Goal: Task Accomplishment & Management: Manage account settings

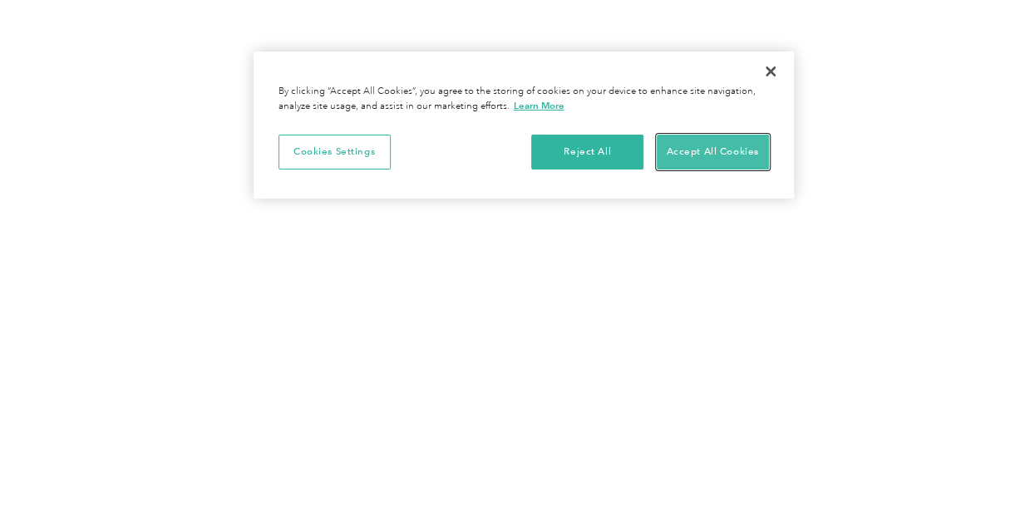
click at [688, 150] on button "Accept All Cookies" at bounding box center [713, 152] width 112 height 35
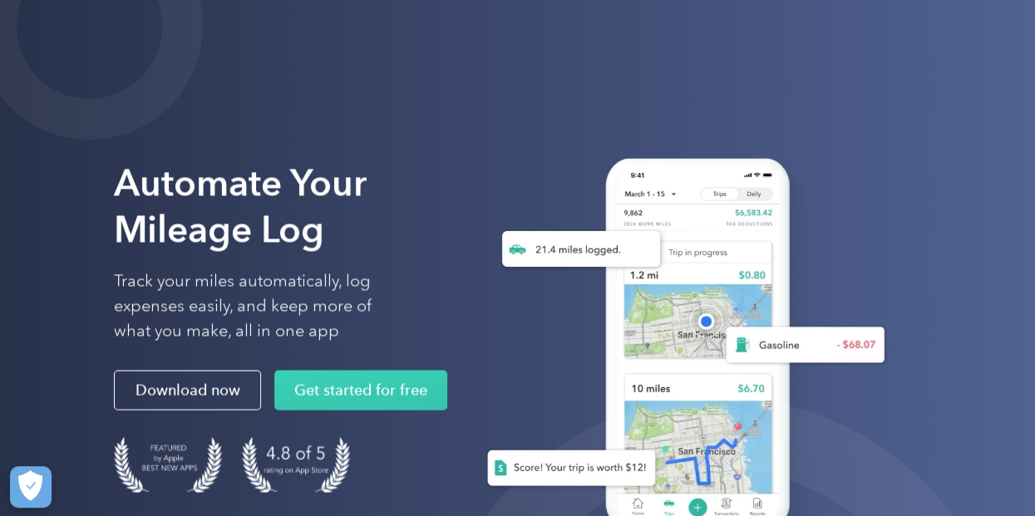
click at [688, 150] on button "Accept All Cookies" at bounding box center [713, 152] width 112 height 35
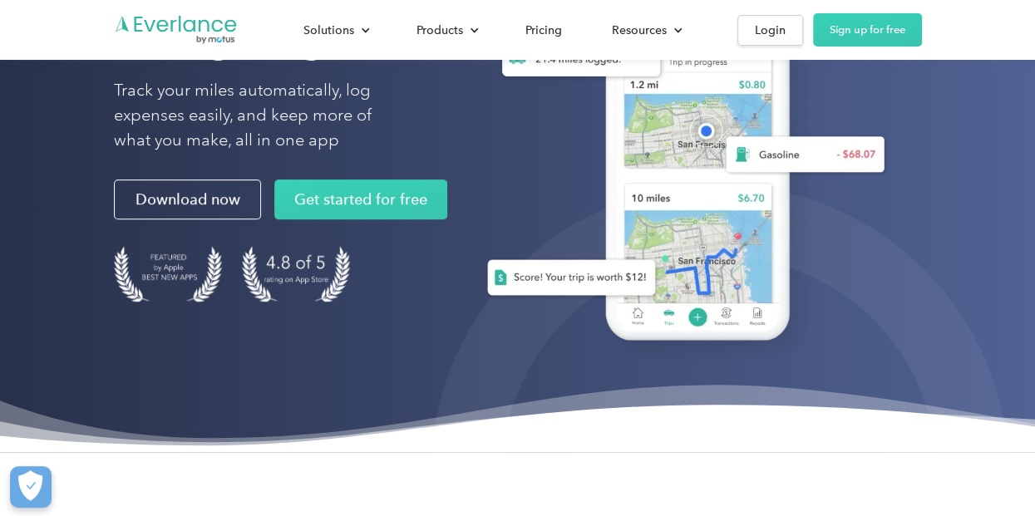
scroll to position [249, 0]
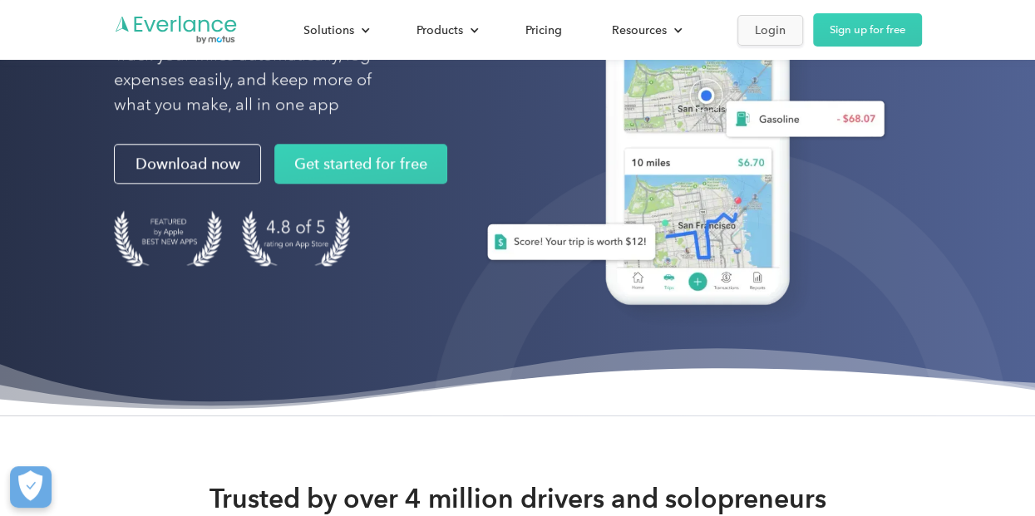
click at [769, 18] on link "Login" at bounding box center [770, 30] width 66 height 31
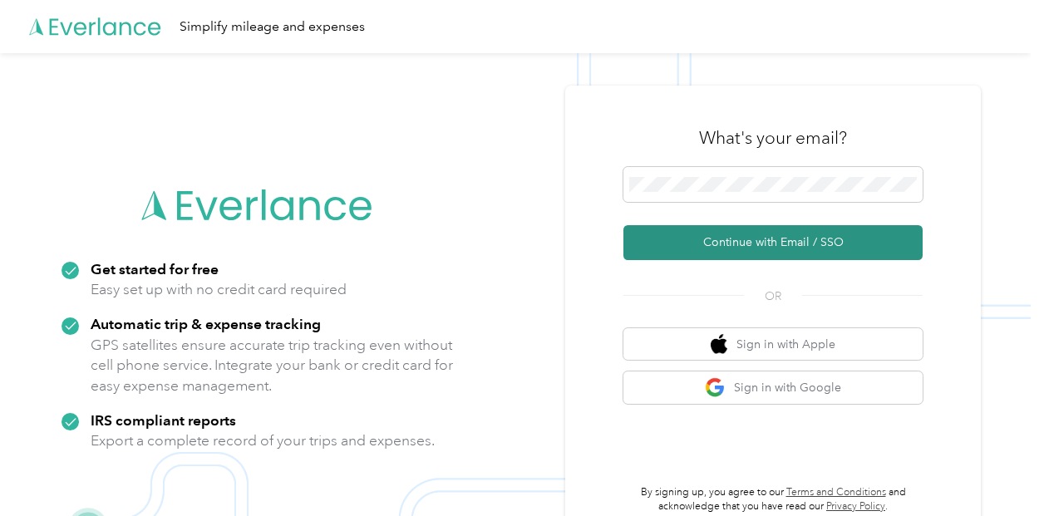
click at [734, 236] on button "Continue with Email / SSO" at bounding box center [772, 242] width 299 height 35
click at [760, 245] on button "Continue with Email / SSO" at bounding box center [772, 242] width 299 height 35
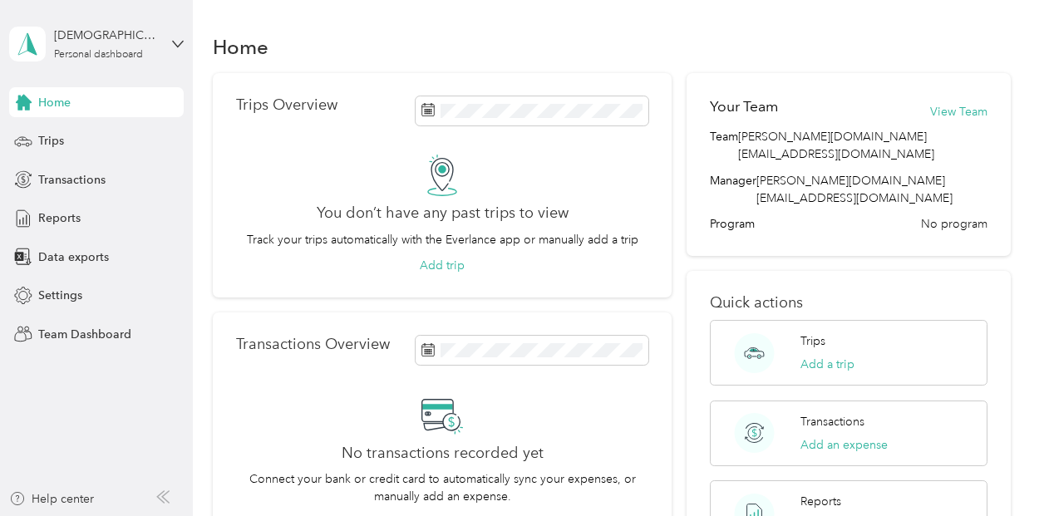
click at [500, 32] on div "Home" at bounding box center [611, 46] width 797 height 35
click at [71, 291] on span "Settings" at bounding box center [60, 295] width 44 height 17
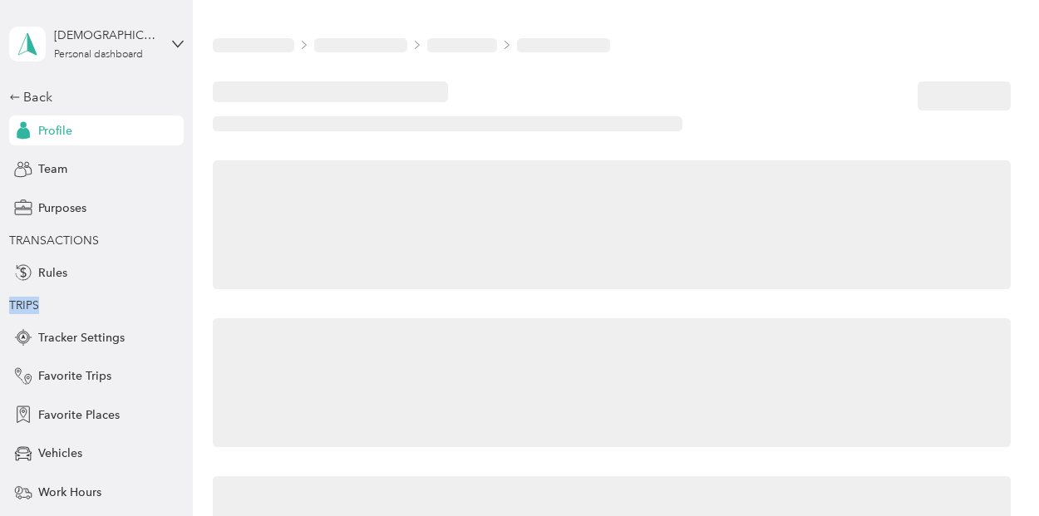
click at [71, 290] on div "Back Profile Team Purposes TRANSACTIONS Rules TRIPS Tracker Settings Favorite T…" at bounding box center [96, 329] width 175 height 485
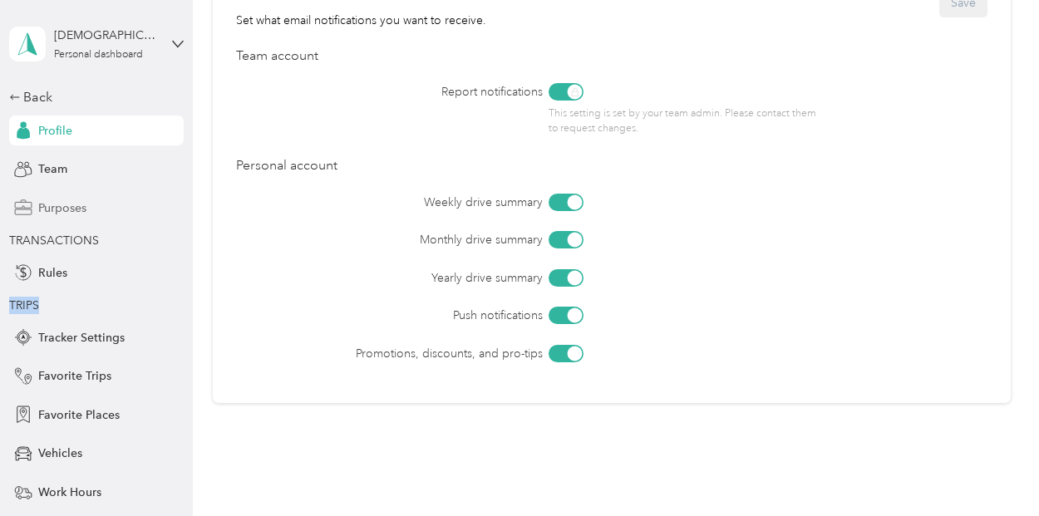
click at [51, 204] on span "Purposes" at bounding box center [62, 207] width 48 height 17
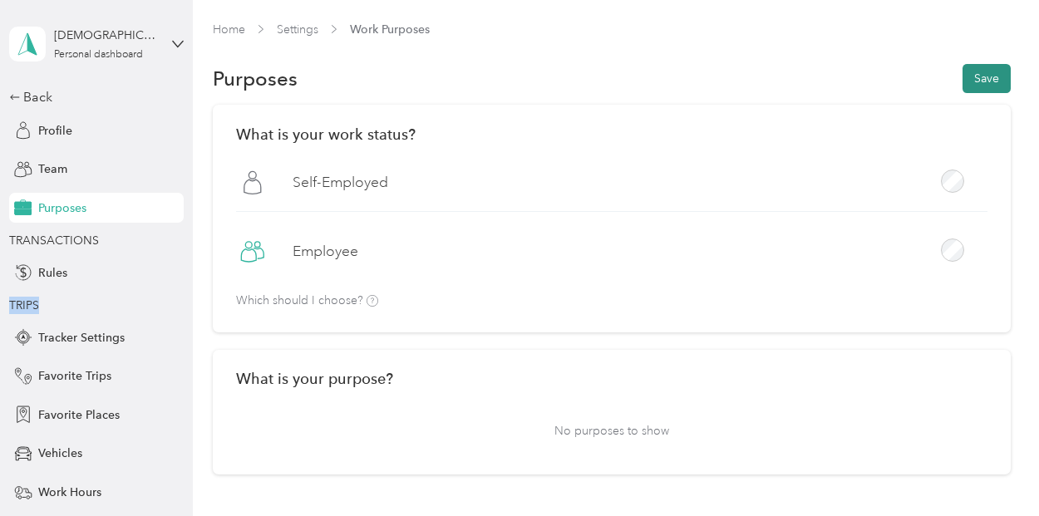
click at [976, 78] on button "Save" at bounding box center [986, 78] width 48 height 29
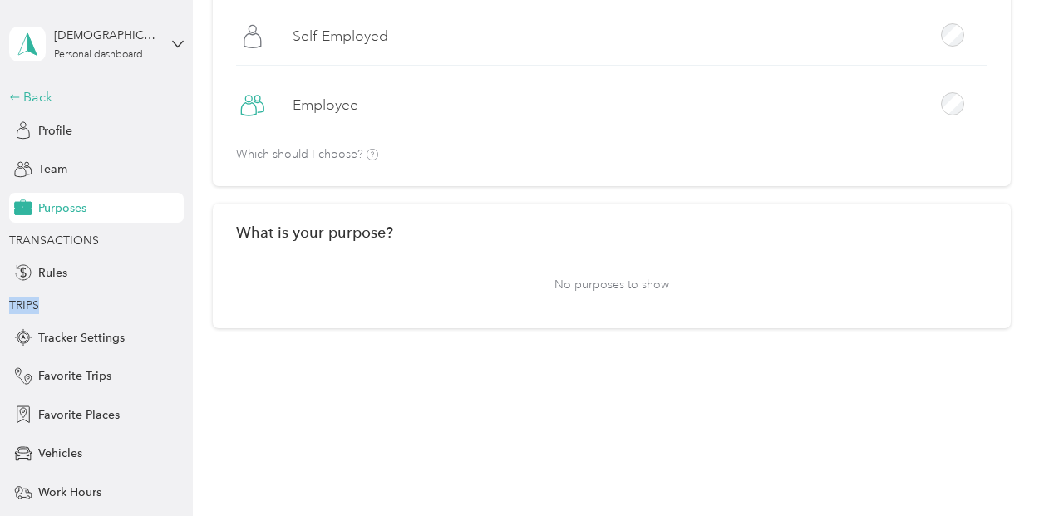
click at [20, 95] on div "Back" at bounding box center [92, 97] width 166 height 20
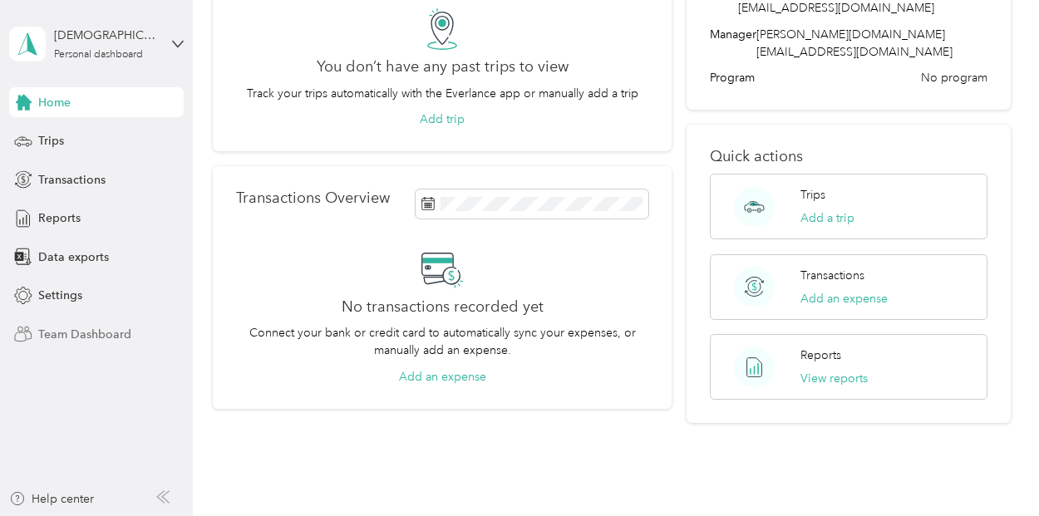
click at [117, 327] on span "Team Dashboard" at bounding box center [84, 334] width 93 height 17
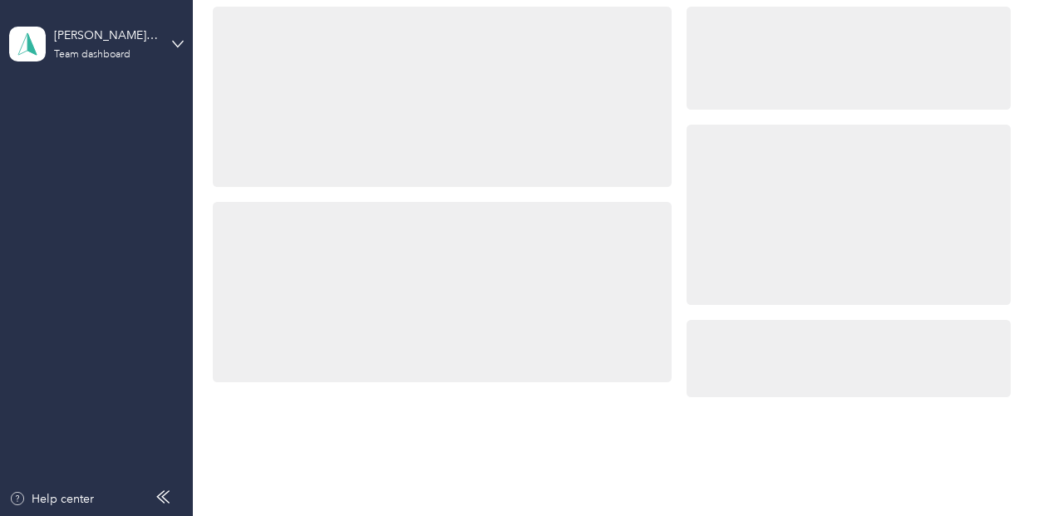
click at [117, 327] on div "Summary" at bounding box center [96, 334] width 175 height 30
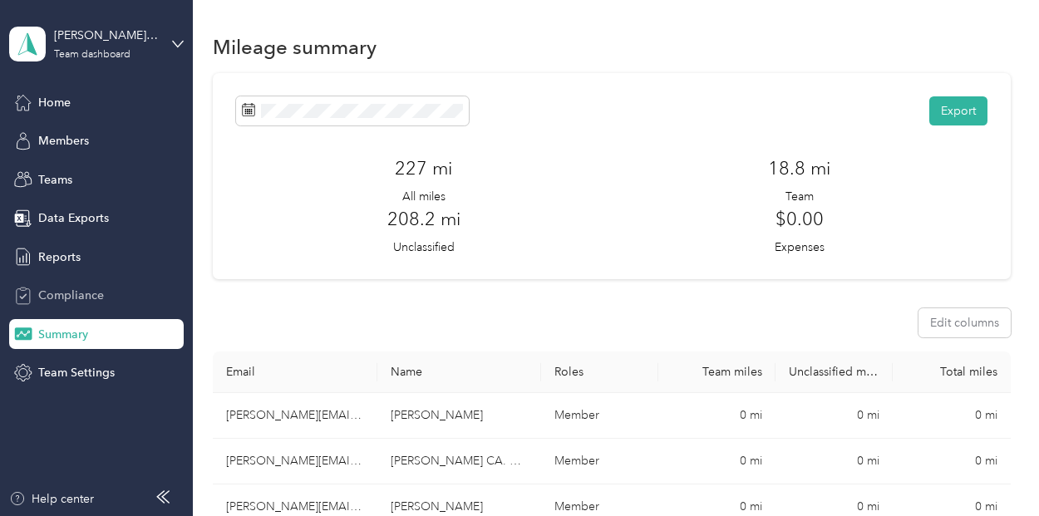
click at [86, 296] on span "Compliance" at bounding box center [71, 295] width 66 height 17
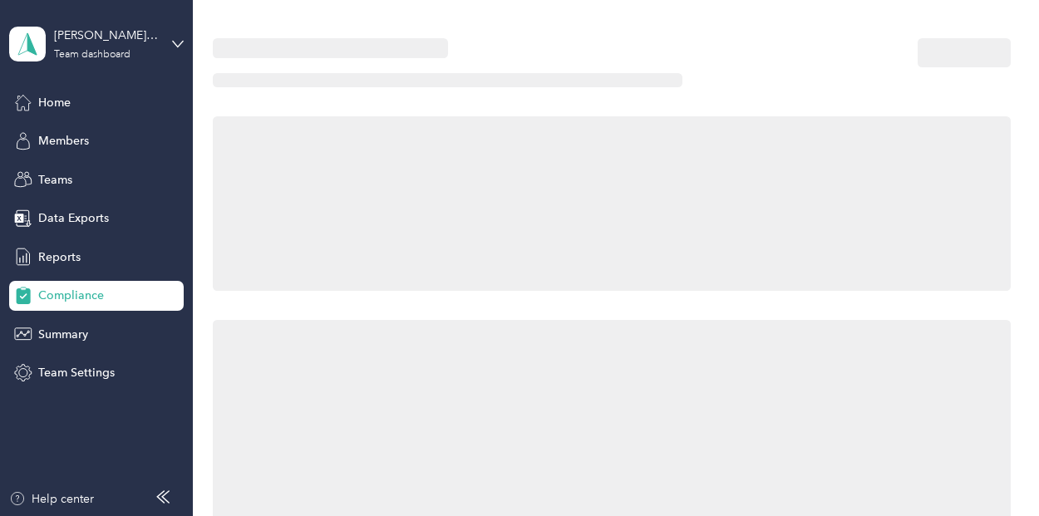
click at [86, 295] on span "Compliance" at bounding box center [71, 295] width 66 height 17
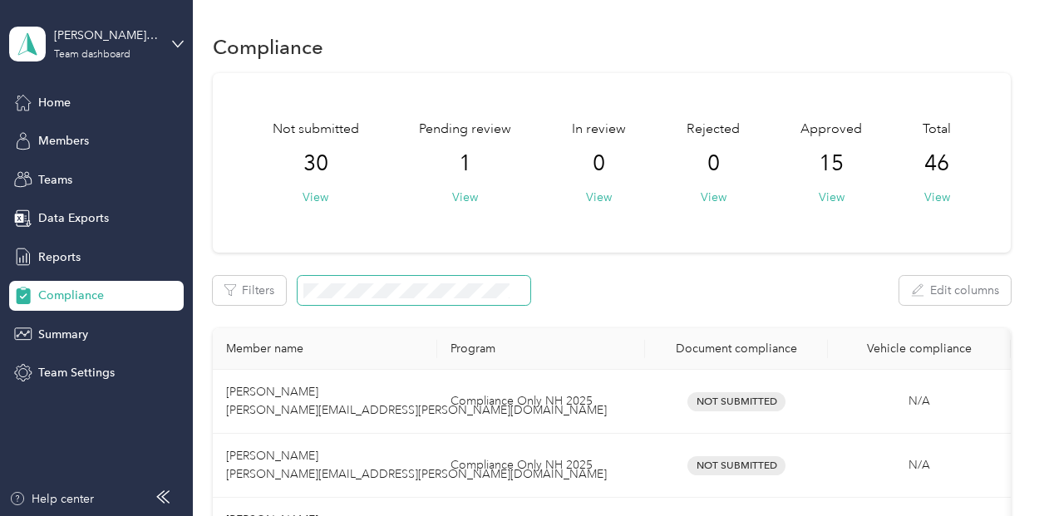
click at [415, 282] on span at bounding box center [414, 290] width 233 height 29
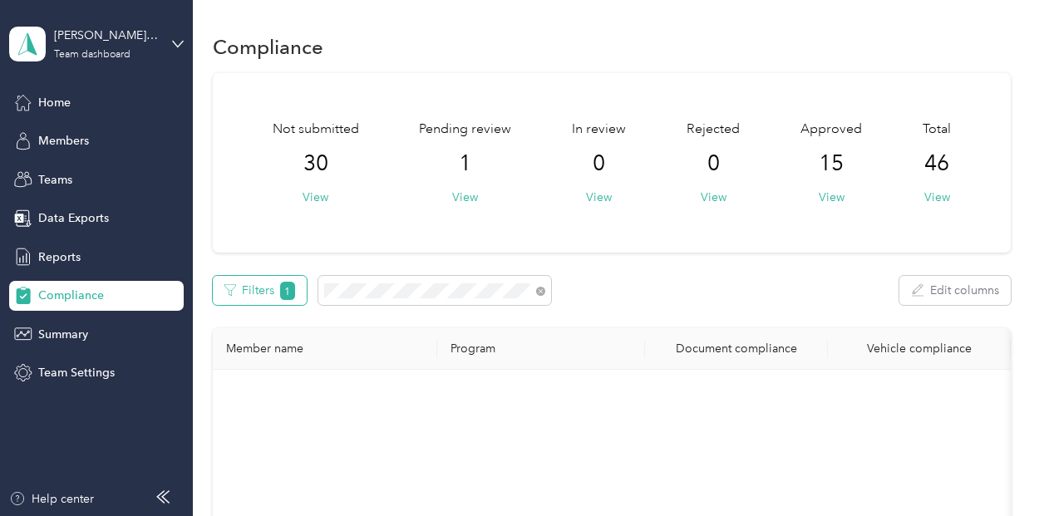
click at [284, 290] on span "1" at bounding box center [287, 291] width 15 height 18
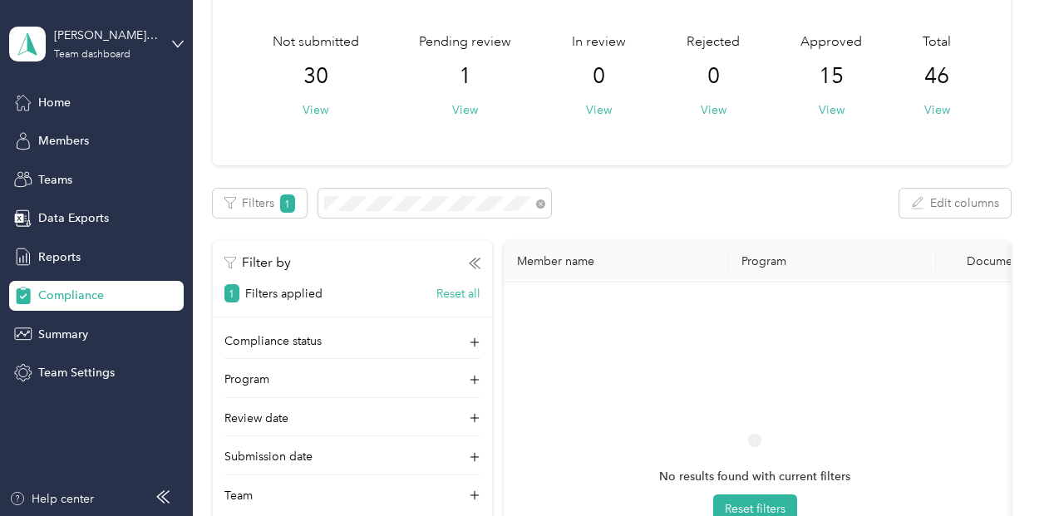
scroll to position [166, 0]
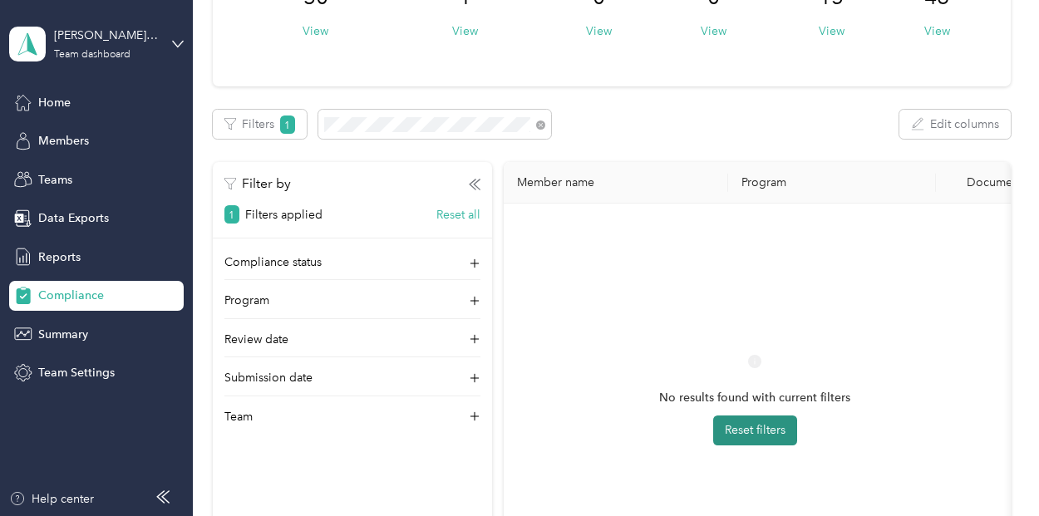
click at [736, 426] on button "Reset filters" at bounding box center [755, 431] width 84 height 30
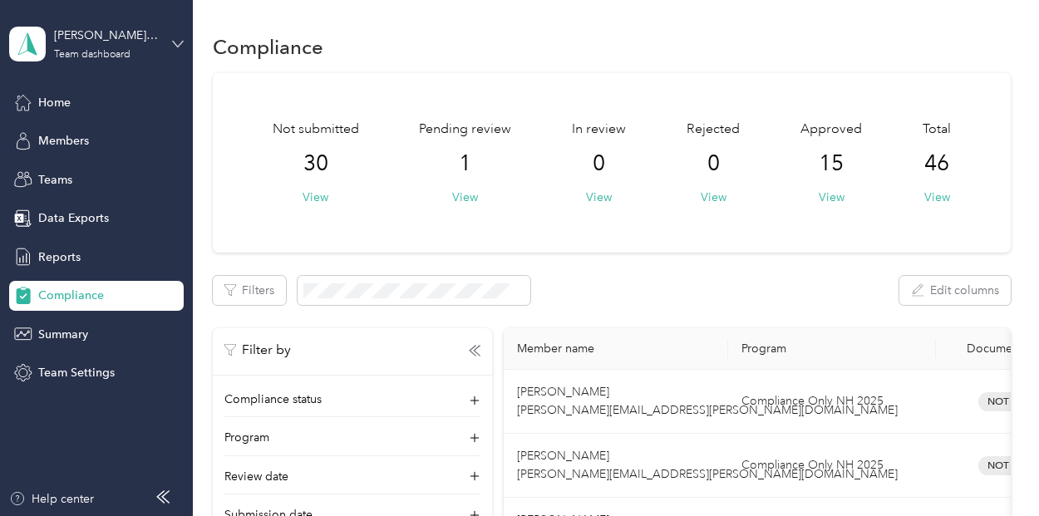
click at [176, 38] on icon at bounding box center [178, 44] width 12 height 12
click at [627, 290] on div "Filters Edit columns" at bounding box center [611, 290] width 797 height 29
click at [47, 142] on span "Members" at bounding box center [63, 140] width 51 height 17
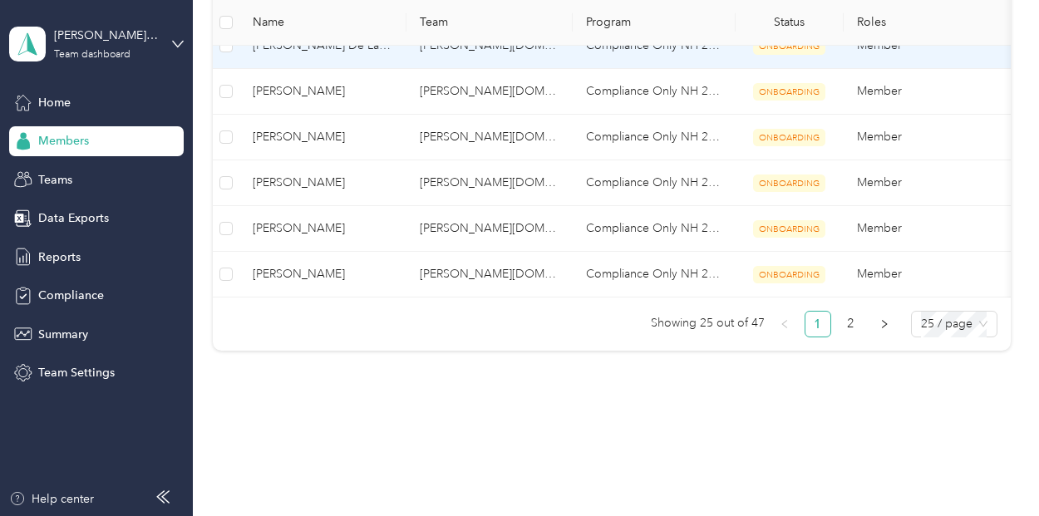
scroll to position [1164, 0]
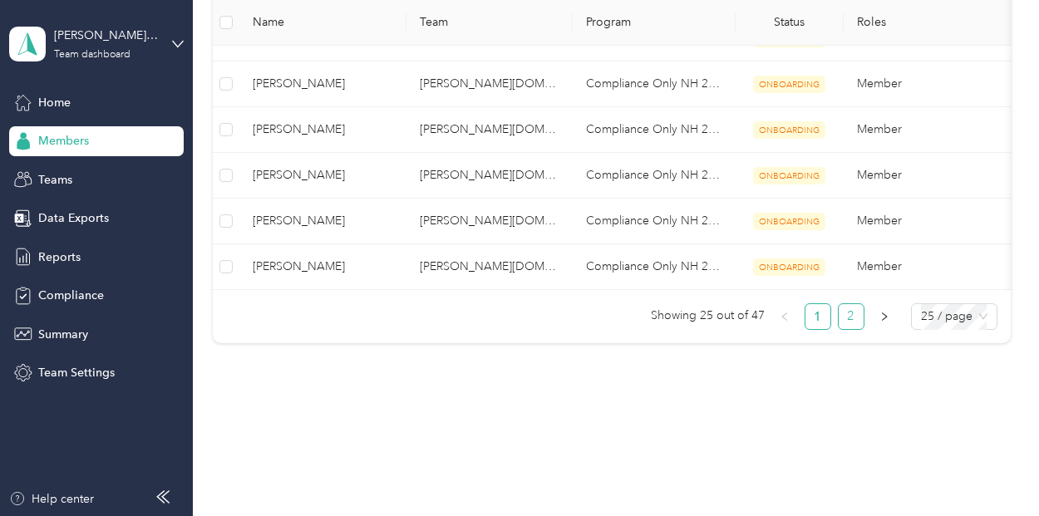
click at [851, 326] on link "2" at bounding box center [851, 316] width 25 height 25
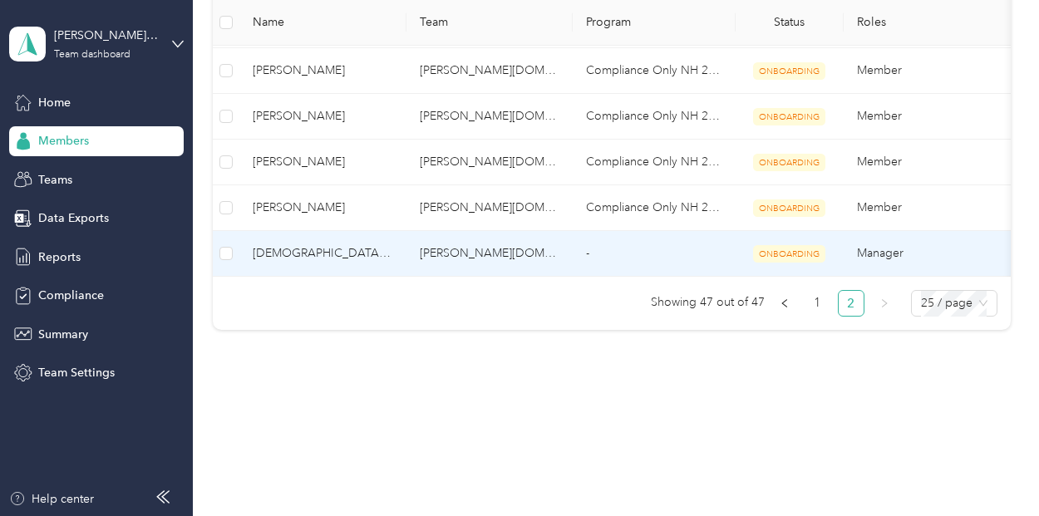
click at [593, 237] on td "-" at bounding box center [654, 254] width 162 height 46
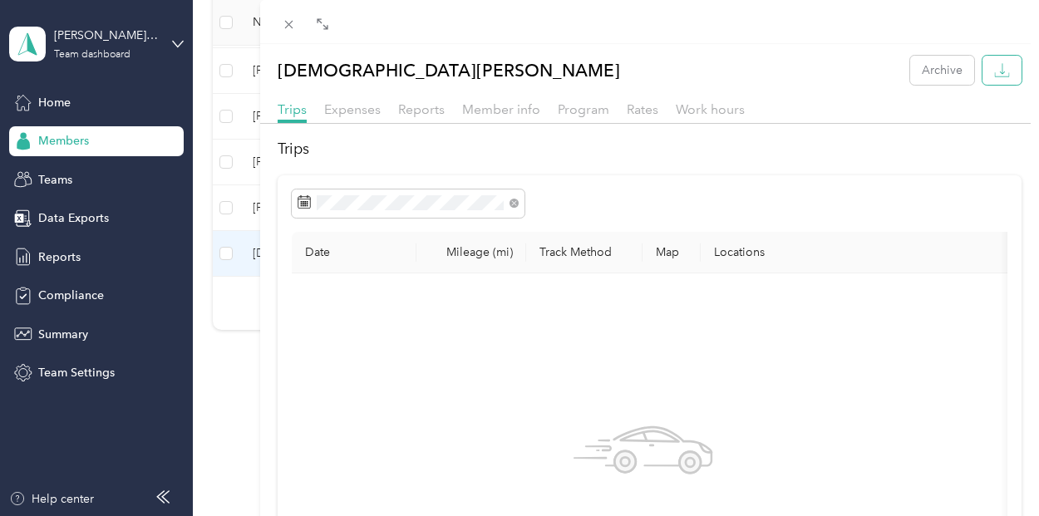
click at [982, 71] on button "button" at bounding box center [1001, 70] width 39 height 29
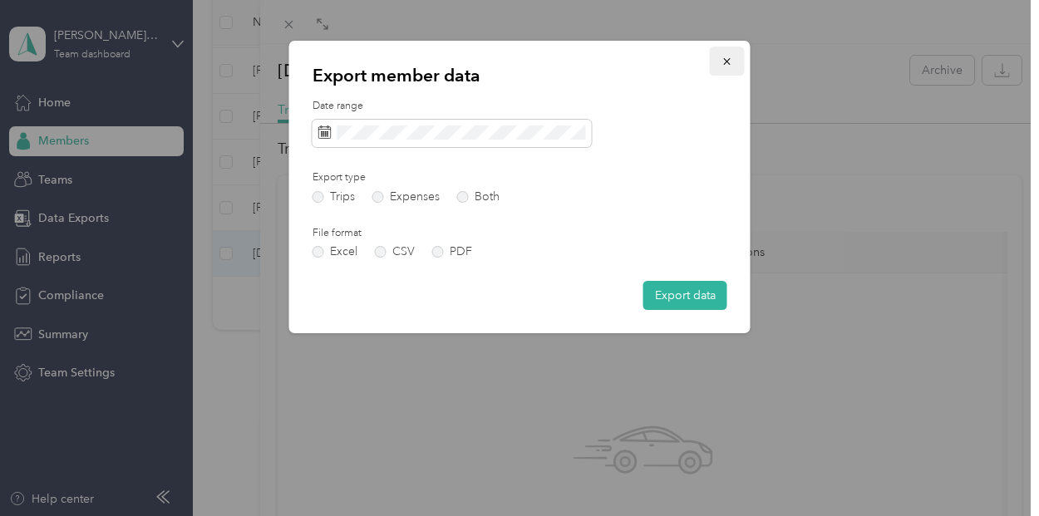
click at [720, 66] on button "button" at bounding box center [727, 61] width 35 height 29
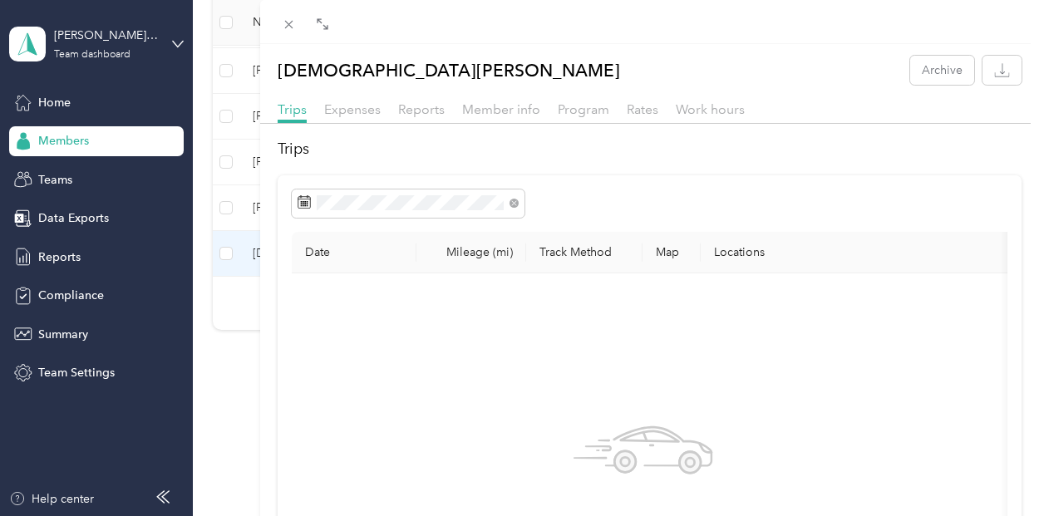
click at [392, 116] on div "Trips Expenses Reports Member info Program Rates Work hours" at bounding box center [650, 112] width 780 height 24
click at [481, 114] on span "Member info" at bounding box center [501, 109] width 78 height 16
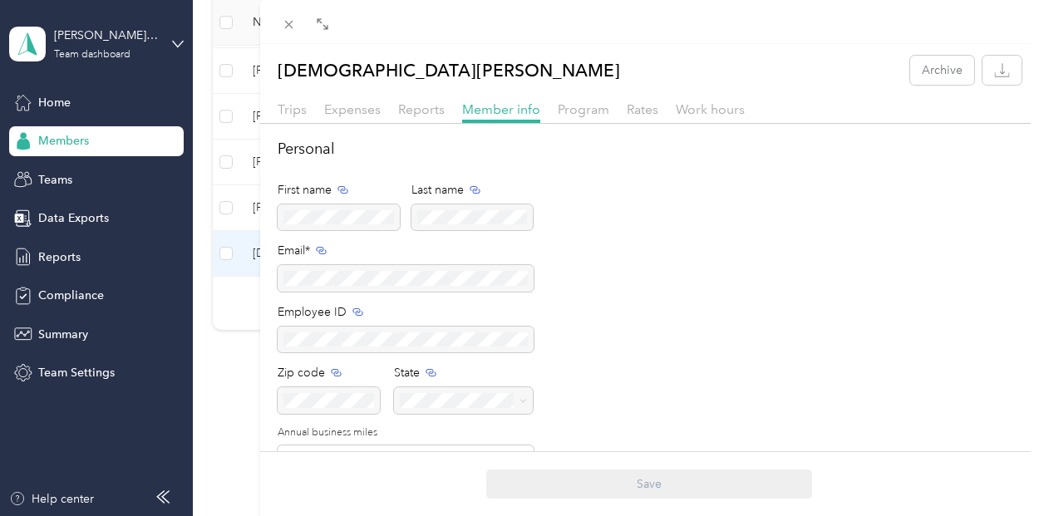
click at [597, 119] on div "Program" at bounding box center [584, 110] width 52 height 21
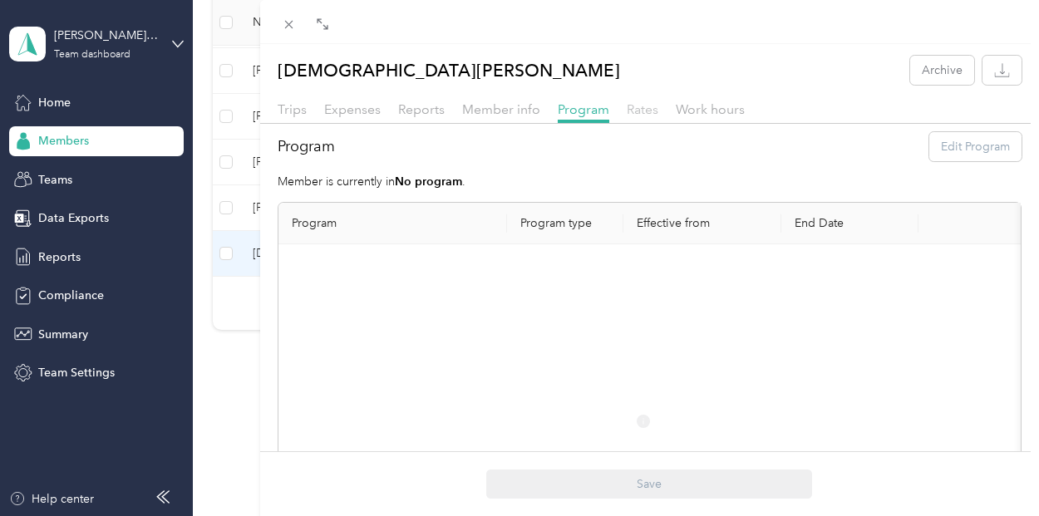
click at [628, 108] on span "Rates" at bounding box center [643, 109] width 32 height 16
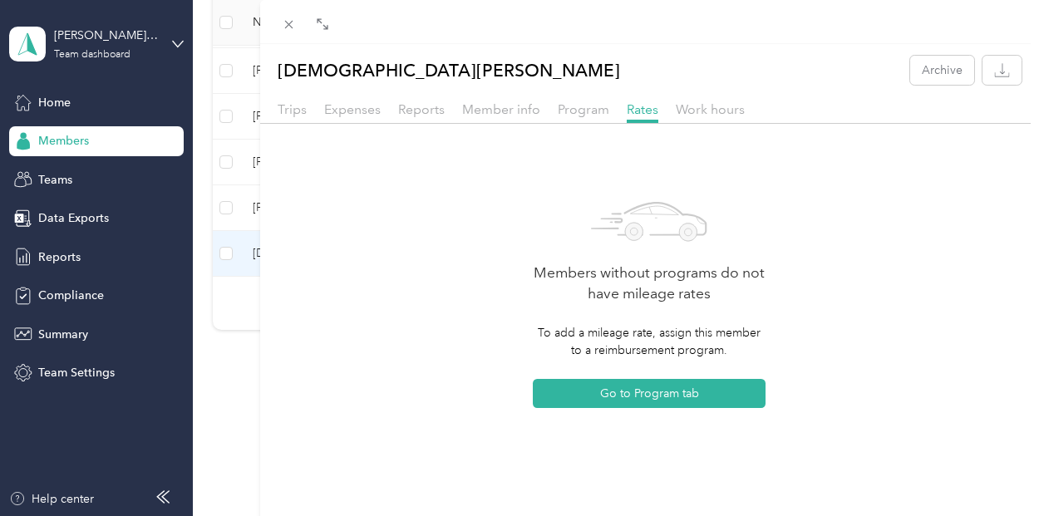
click at [721, 119] on div "Work hours" at bounding box center [710, 110] width 69 height 21
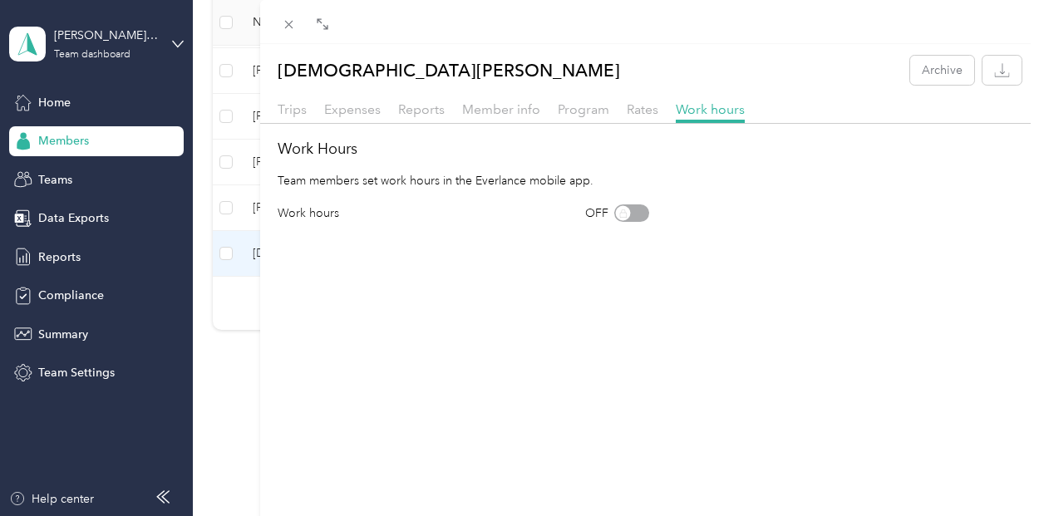
click at [298, 118] on div "Trips" at bounding box center [292, 110] width 29 height 21
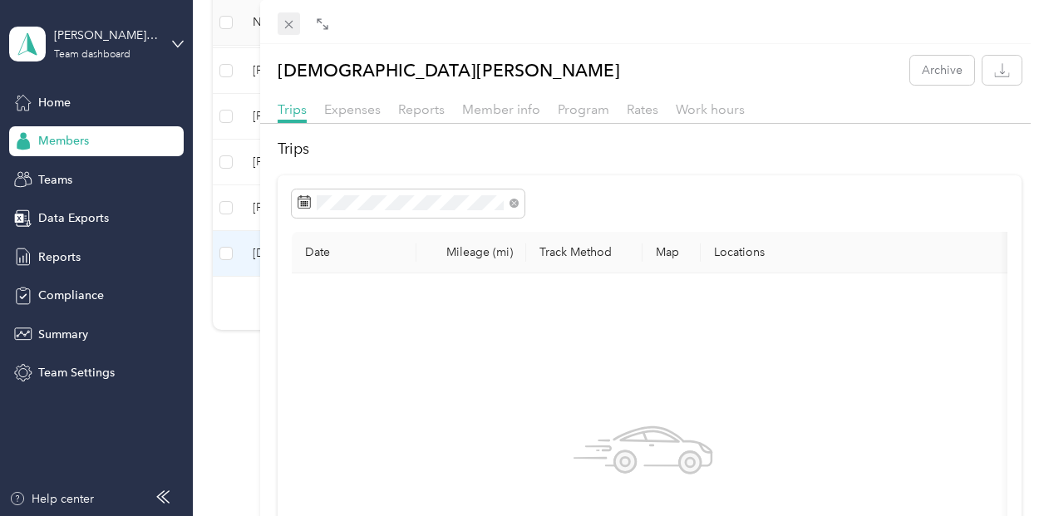
click at [289, 30] on icon at bounding box center [289, 24] width 14 height 14
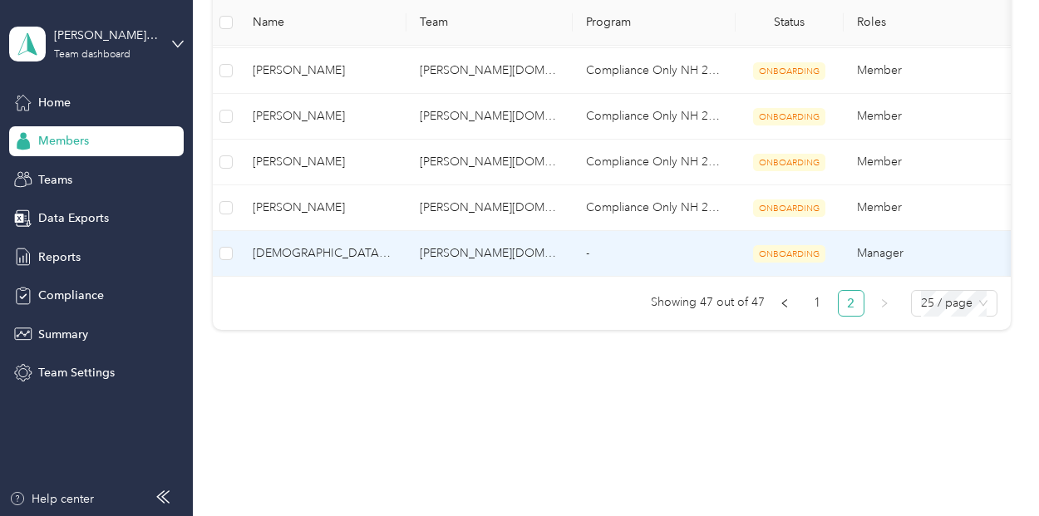
click at [800, 245] on span "ONBOARDING" at bounding box center [789, 253] width 72 height 17
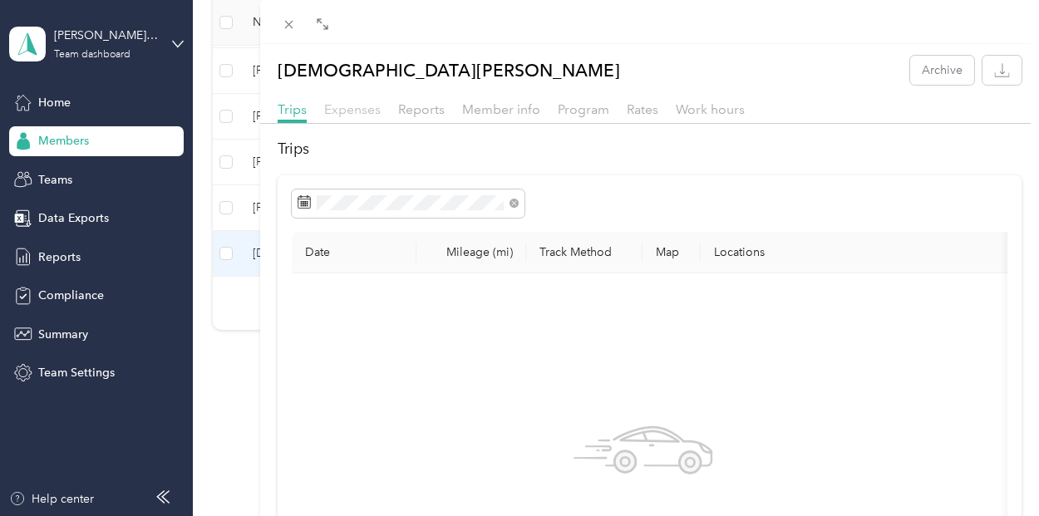
click at [329, 108] on span "Expenses" at bounding box center [352, 109] width 57 height 16
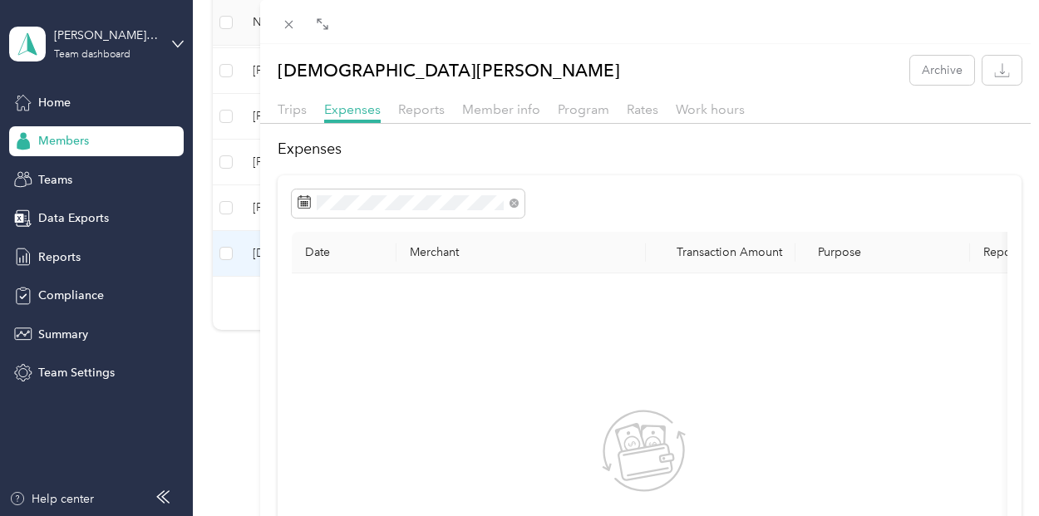
click at [74, 374] on div "Christen Ford Archive Trips Expenses Reports Member info Program Rates Work hou…" at bounding box center [519, 258] width 1039 height 516
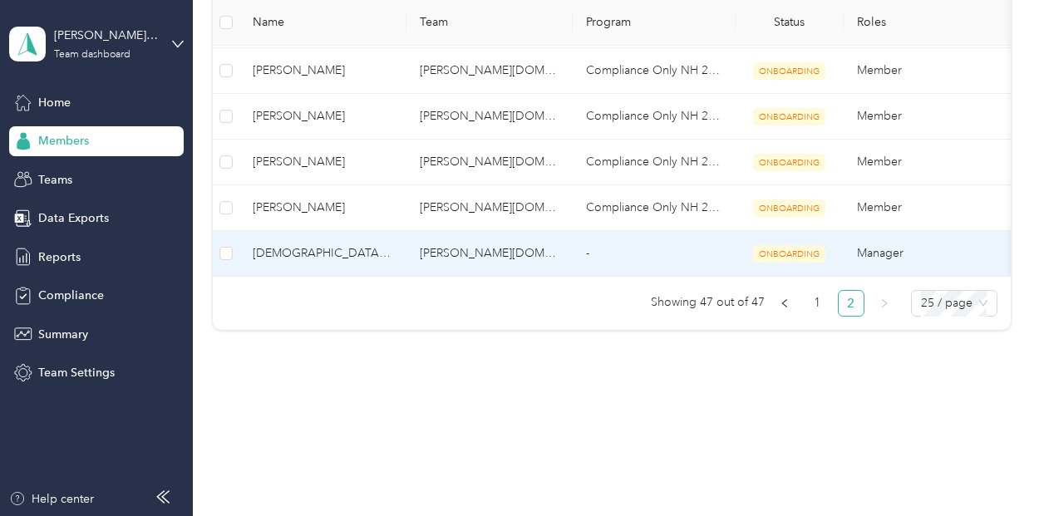
click at [74, 515] on div "Drag to resize Click to close Christen Ford Archive Trips Expenses Reports Memb…" at bounding box center [515, 516] width 1031 height 0
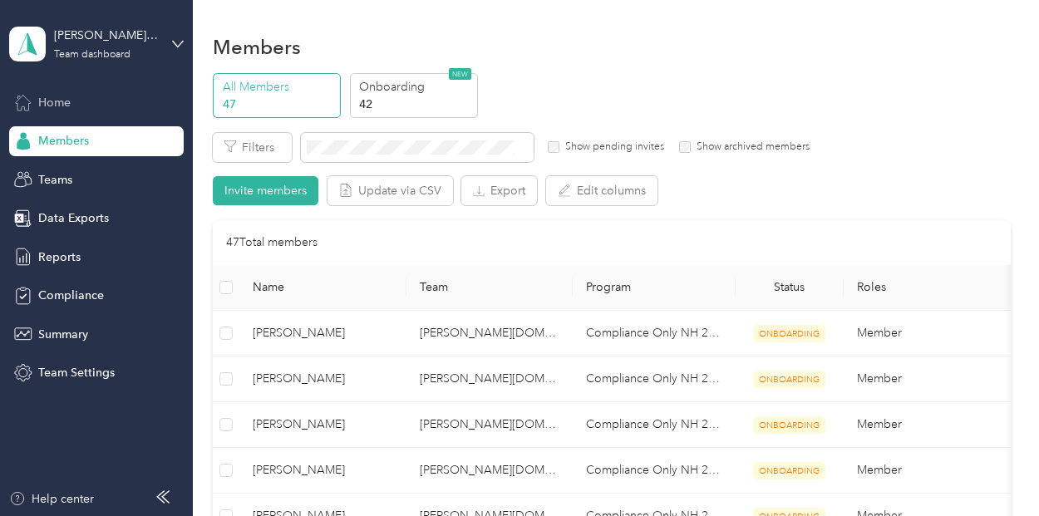
click at [58, 106] on span "Home" at bounding box center [54, 102] width 32 height 17
click at [57, 105] on span "Home" at bounding box center [54, 102] width 32 height 17
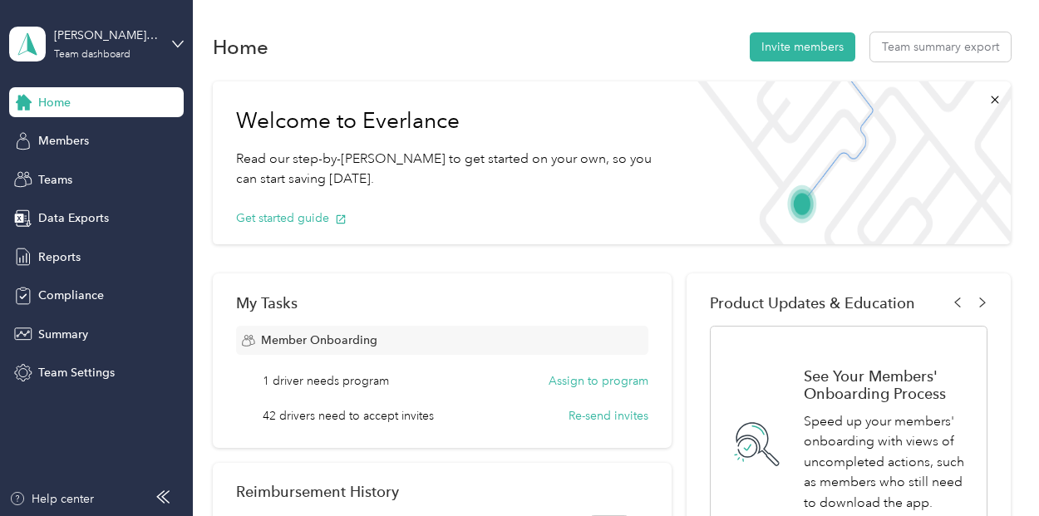
scroll to position [166, 0]
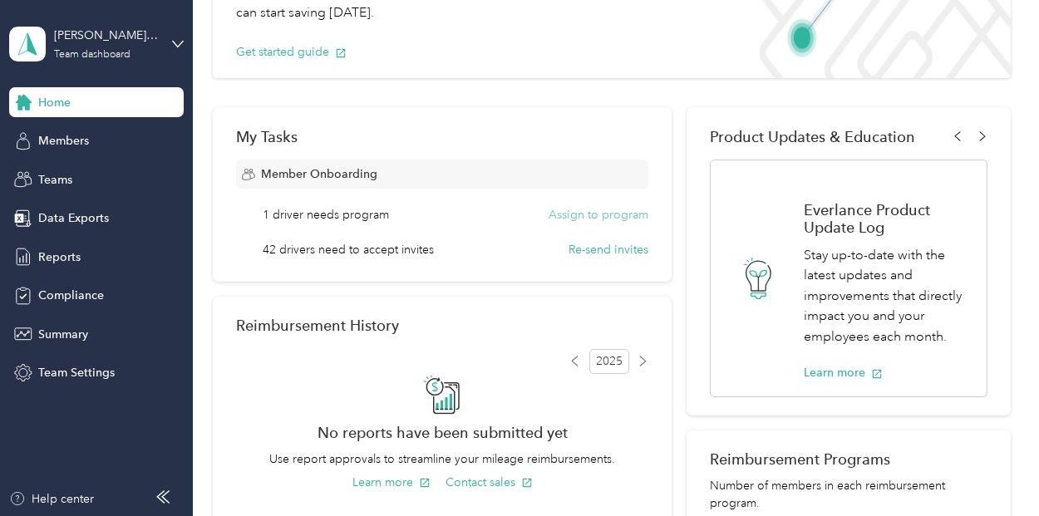
click at [607, 214] on button "Assign to program" at bounding box center [599, 214] width 100 height 17
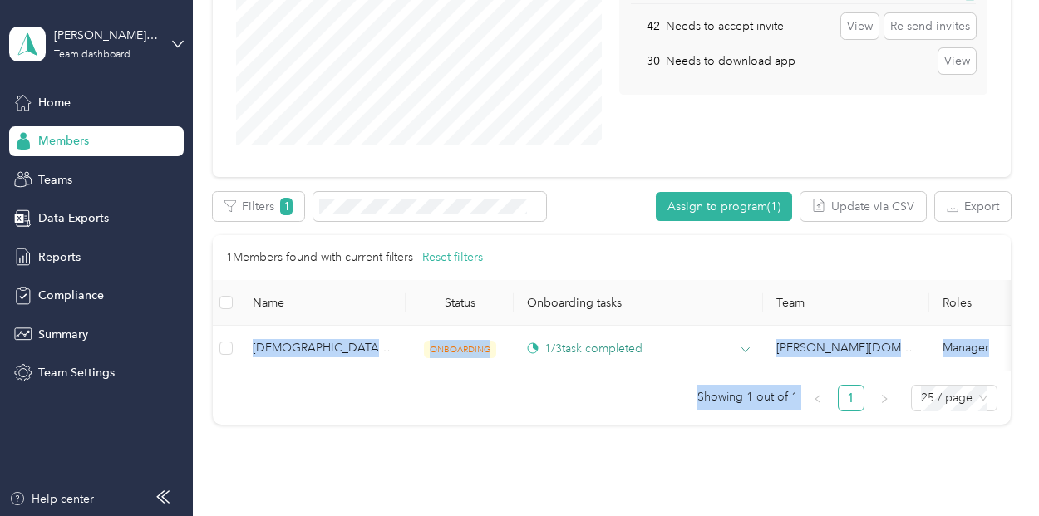
scroll to position [332, 0]
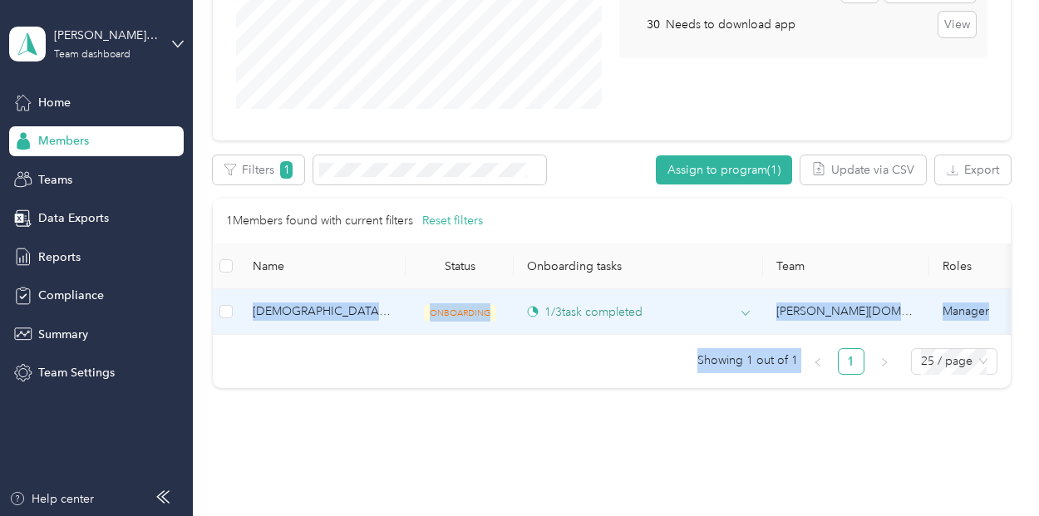
click at [567, 312] on div "1 / 3 task completed" at bounding box center [585, 311] width 116 height 17
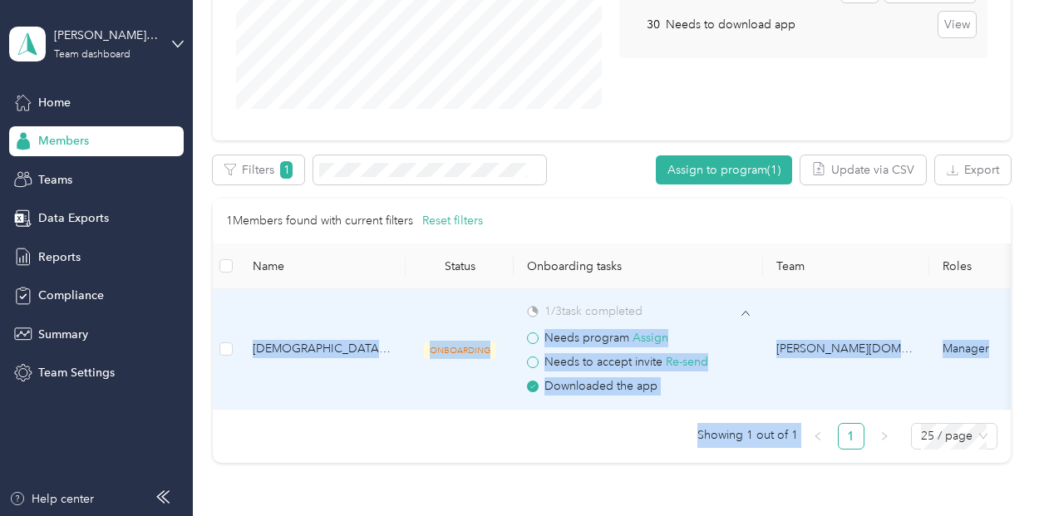
click at [597, 336] on span "Needs program Assign" at bounding box center [606, 338] width 124 height 14
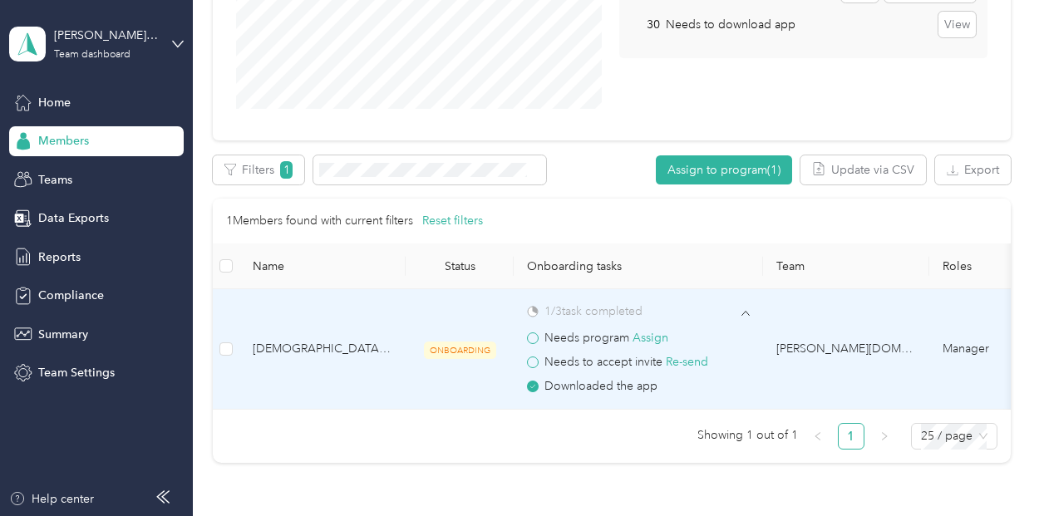
click at [534, 337] on span at bounding box center [533, 338] width 12 height 12
click at [582, 388] on span "Downloaded the app" at bounding box center [600, 386] width 113 height 18
click at [662, 357] on span "Needs to accept invite Re-send" at bounding box center [626, 362] width 164 height 14
click at [657, 337] on button "Assign" at bounding box center [651, 338] width 36 height 18
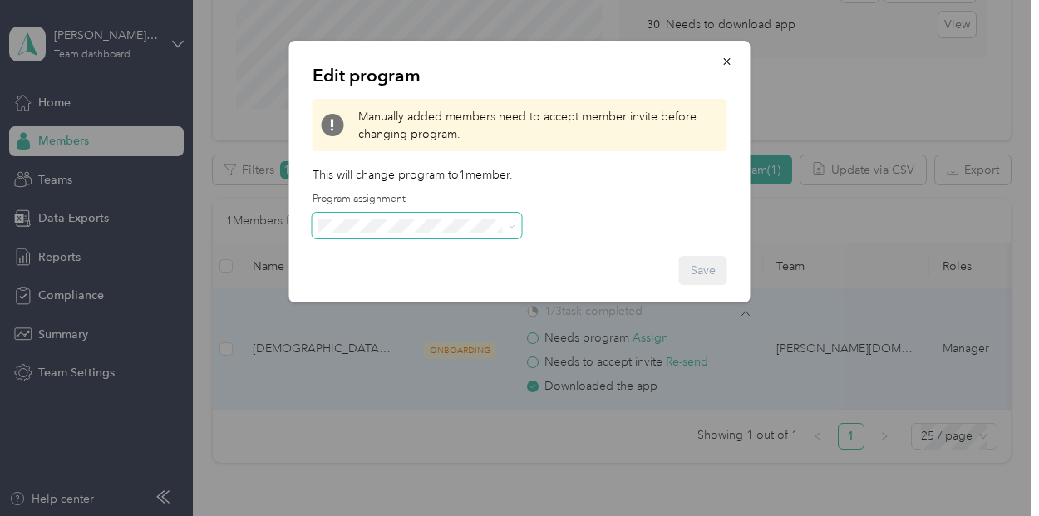
click at [505, 220] on span at bounding box center [509, 226] width 13 height 12
click at [510, 227] on icon at bounding box center [512, 226] width 7 height 7
click at [417, 313] on span "Compliance Only NH 2025 (CPM)" at bounding box center [412, 311] width 177 height 14
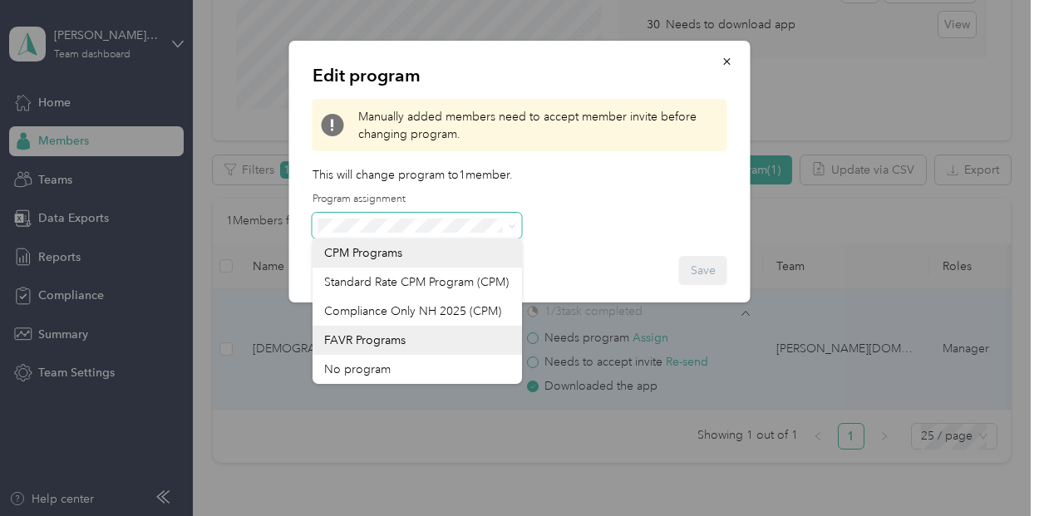
click at [417, 312] on div at bounding box center [519, 258] width 1039 height 516
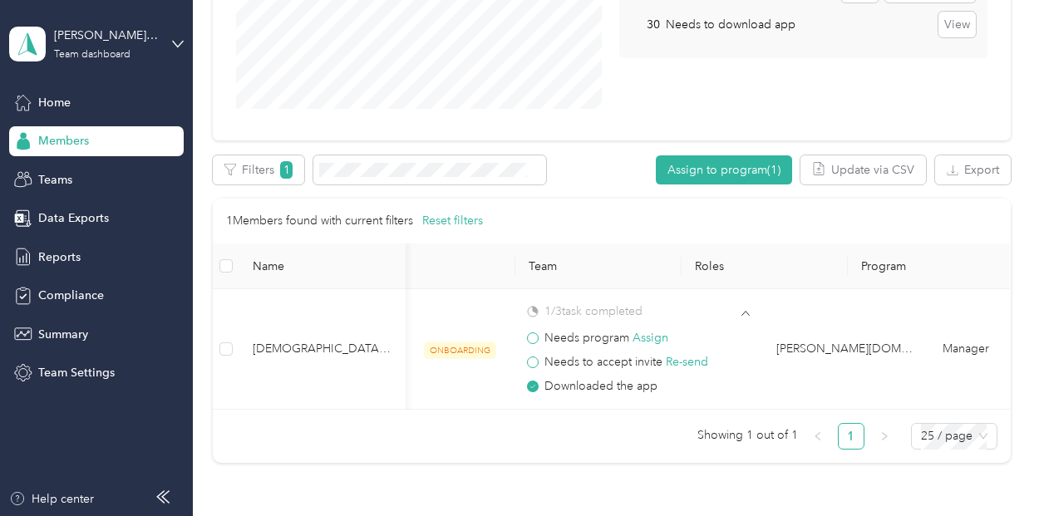
scroll to position [0, 0]
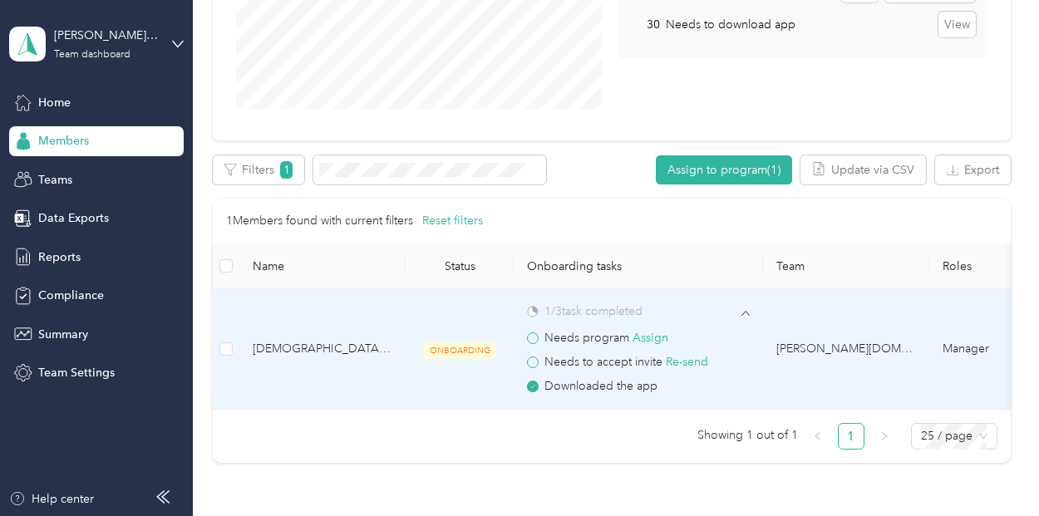
click at [531, 337] on span at bounding box center [533, 338] width 12 height 12
drag, startPoint x: 531, startPoint y: 337, endPoint x: 585, endPoint y: 345, distance: 54.7
click at [535, 338] on span at bounding box center [533, 338] width 12 height 12
click at [649, 341] on button "Assign" at bounding box center [651, 338] width 36 height 18
click at [648, 339] on button "Assign" at bounding box center [651, 338] width 36 height 18
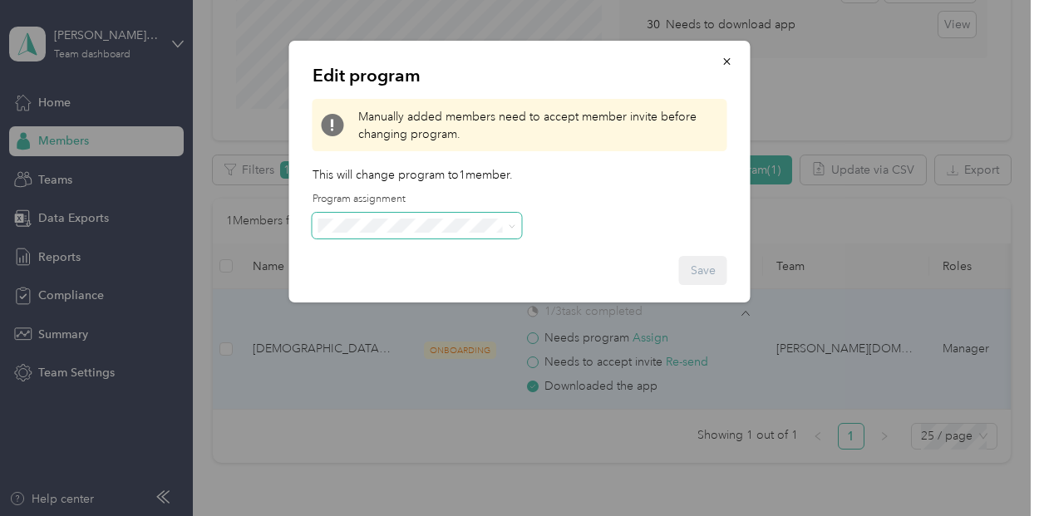
click at [353, 235] on span at bounding box center [417, 226] width 209 height 27
click at [369, 313] on span "Compliance Only NH 2025 (CPM)" at bounding box center [412, 313] width 177 height 14
click at [706, 264] on button "Save" at bounding box center [703, 270] width 48 height 29
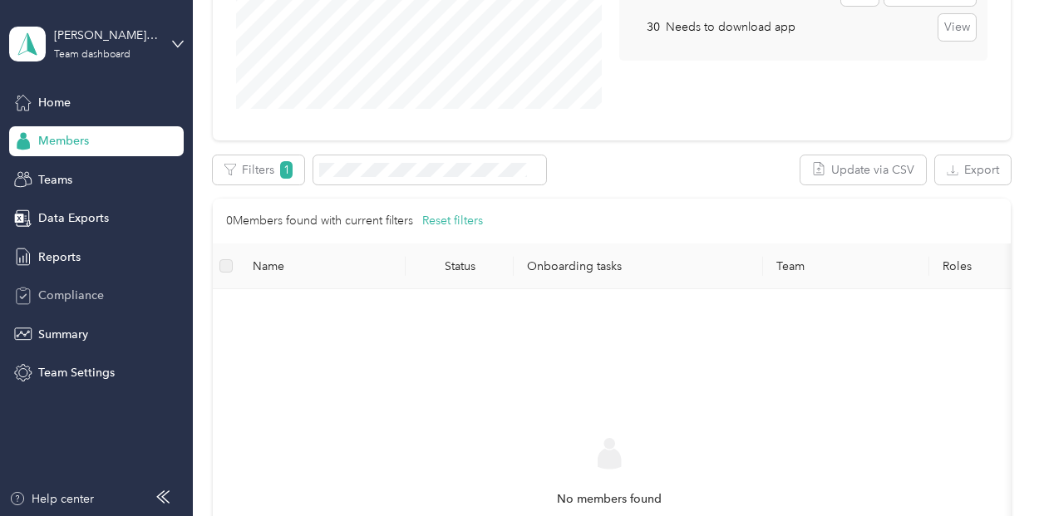
click at [57, 295] on span "Compliance" at bounding box center [71, 295] width 66 height 17
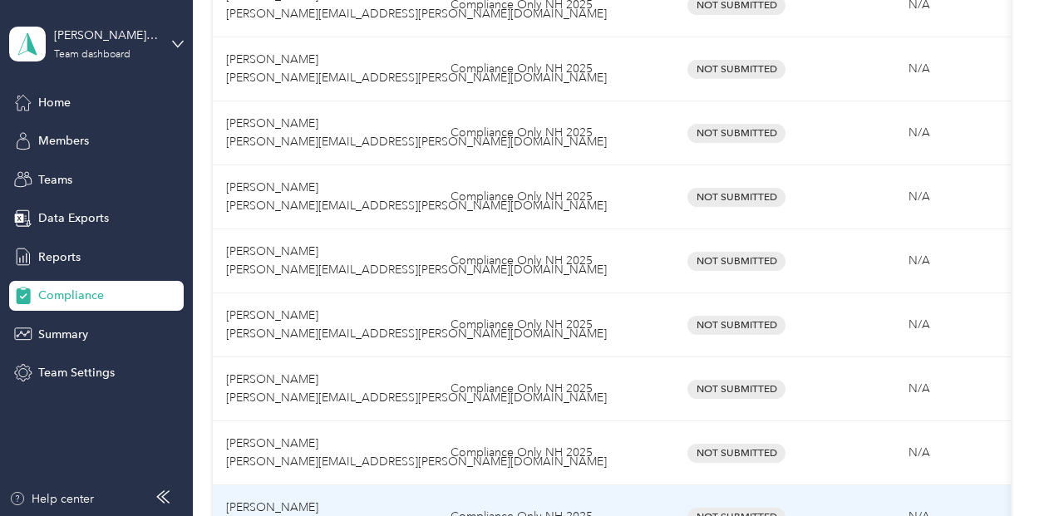
scroll to position [728, 0]
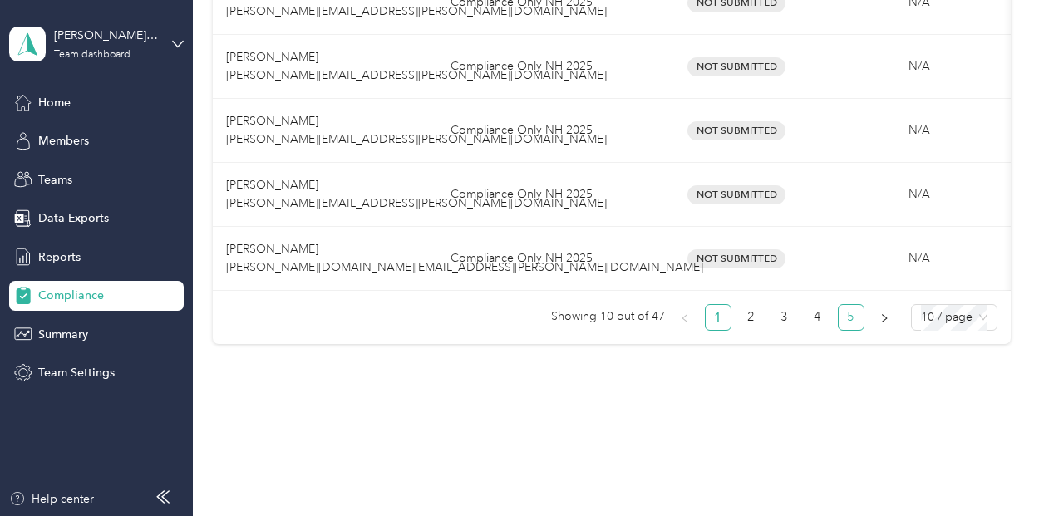
click at [849, 317] on link "5" at bounding box center [851, 317] width 25 height 25
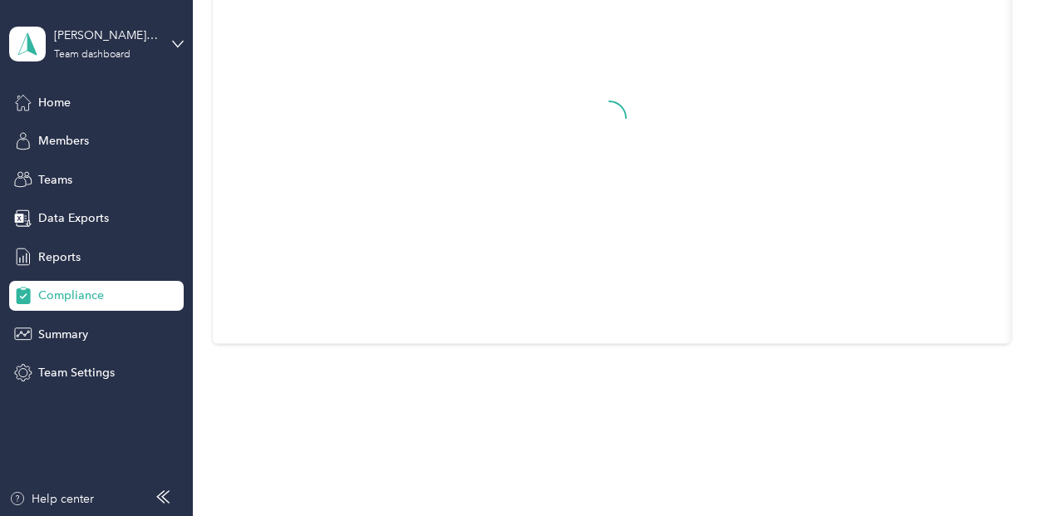
scroll to position [537, 0]
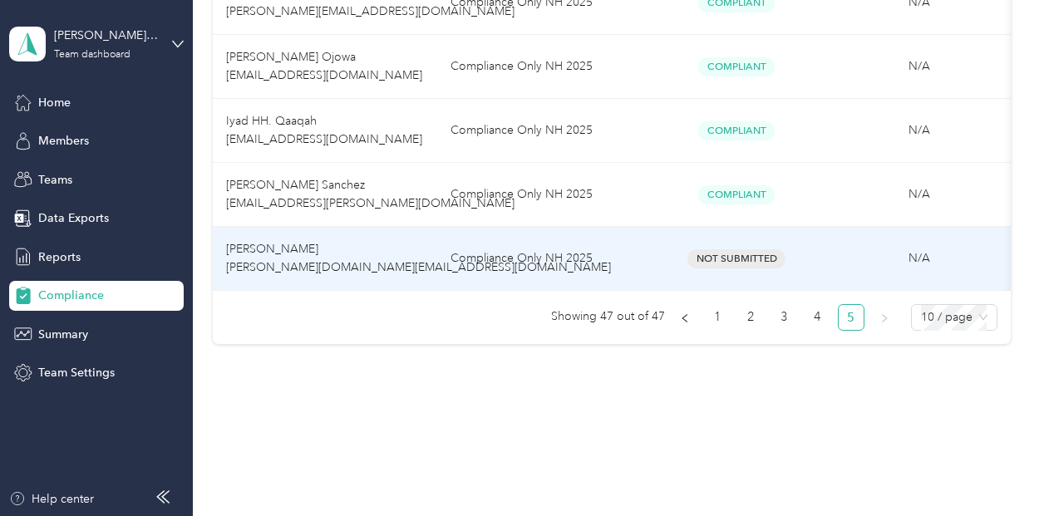
click at [625, 253] on td "Compliance Only NH 2025" at bounding box center [541, 259] width 208 height 64
click at [288, 246] on td "Christen Ford christen.ford@navenhealth.com" at bounding box center [325, 259] width 224 height 64
click at [750, 249] on span "Not Submitted" at bounding box center [736, 258] width 98 height 19
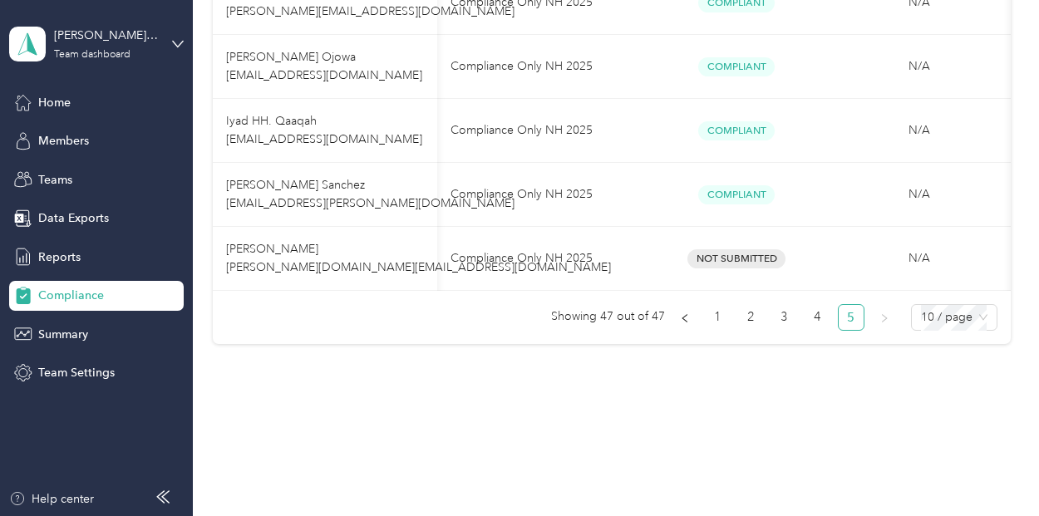
scroll to position [0, 130]
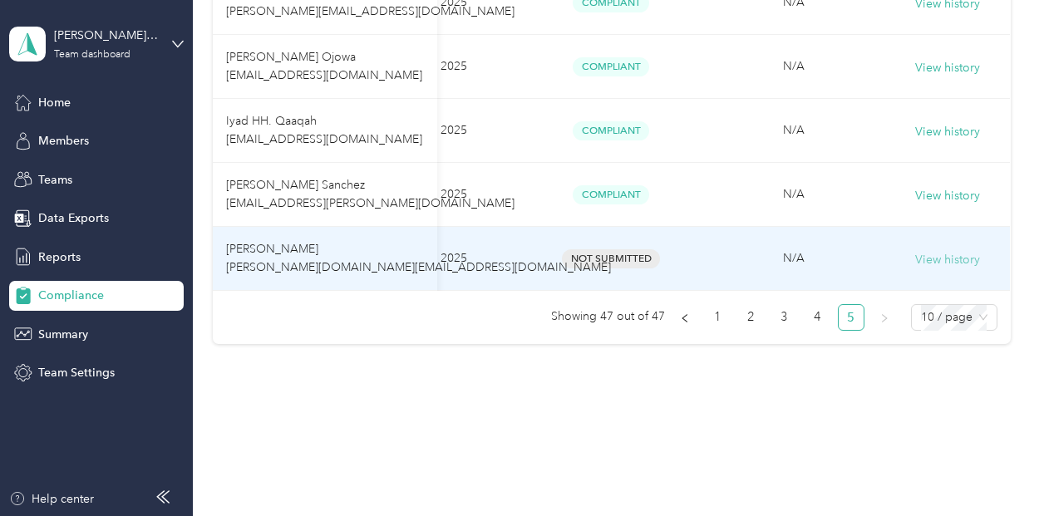
click at [934, 251] on button "View history" at bounding box center [947, 260] width 65 height 18
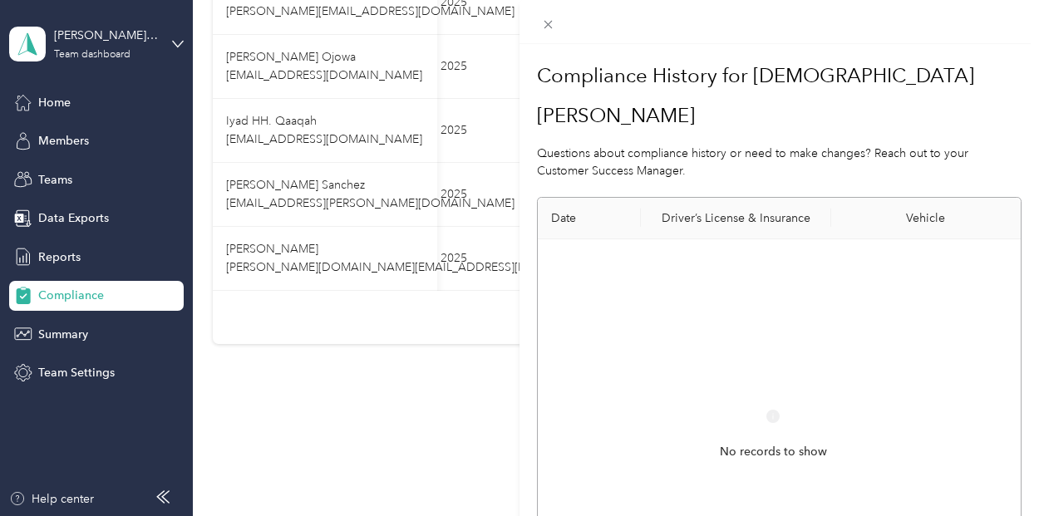
click at [751, 198] on th "Driver’s License & Insurance" at bounding box center [736, 219] width 190 height 42
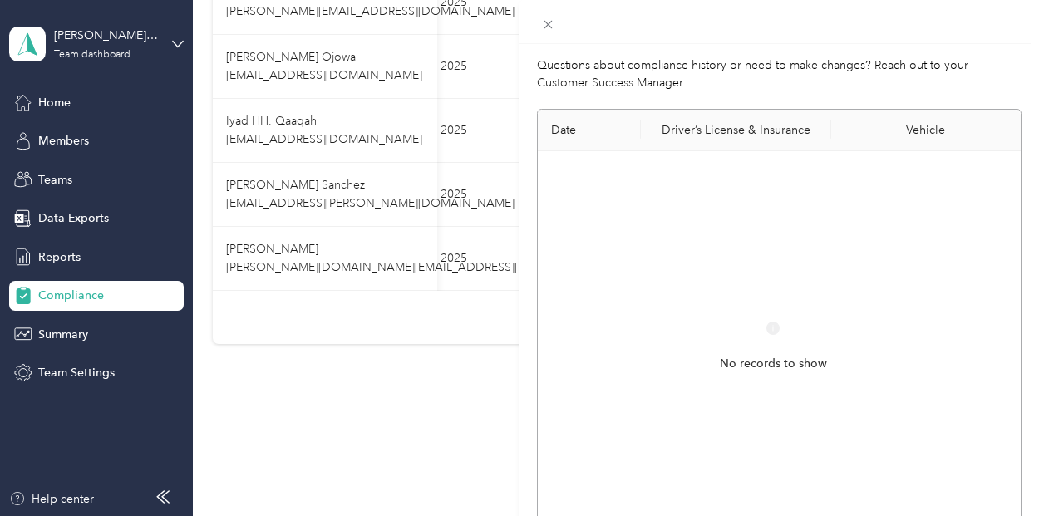
scroll to position [0, 0]
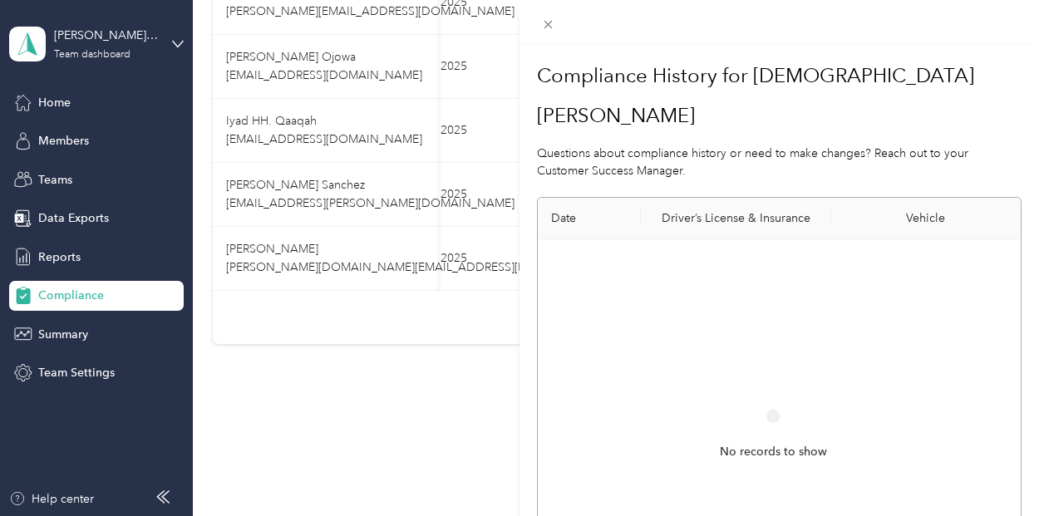
drag, startPoint x: 550, startPoint y: 22, endPoint x: 551, endPoint y: 57, distance: 34.9
click at [549, 22] on icon at bounding box center [548, 24] width 14 height 14
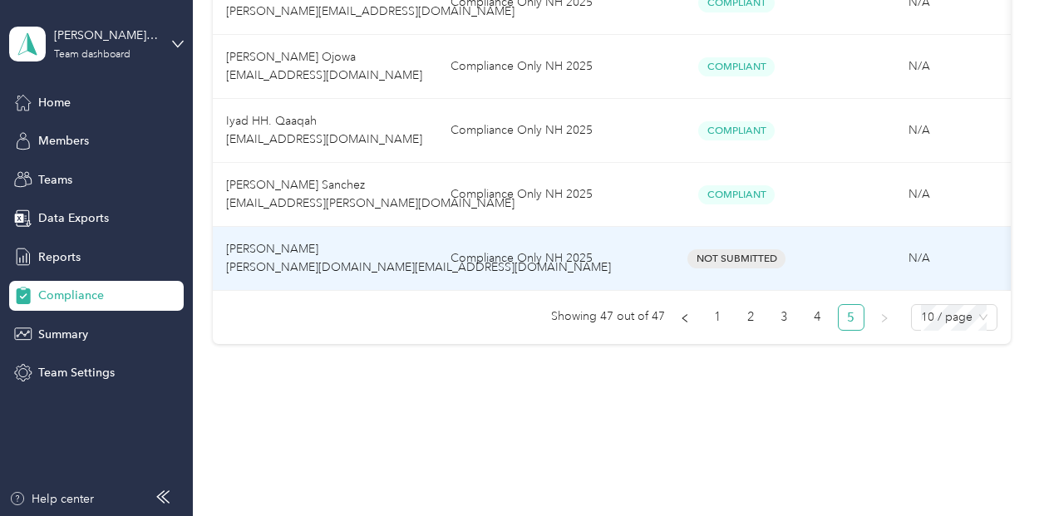
click at [309, 258] on span "Christen Ford christen.ford@navenhealth.com" at bounding box center [418, 258] width 385 height 32
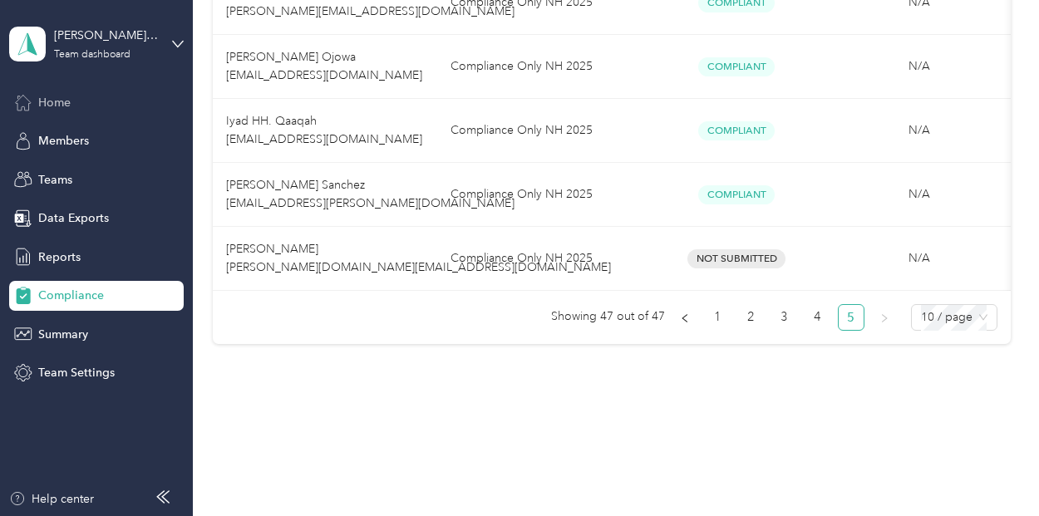
click at [49, 104] on span "Home" at bounding box center [54, 102] width 32 height 17
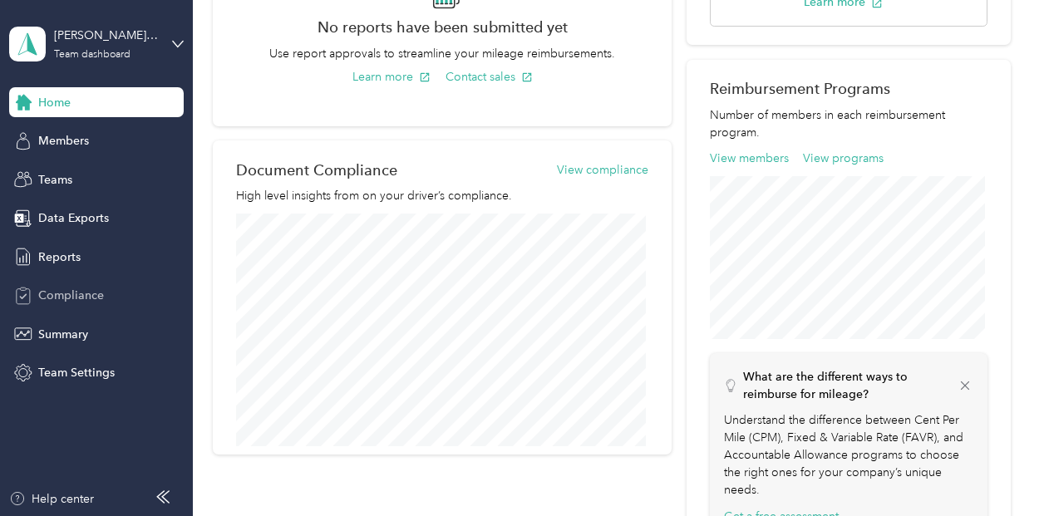
click at [63, 297] on span "Compliance" at bounding box center [71, 295] width 66 height 17
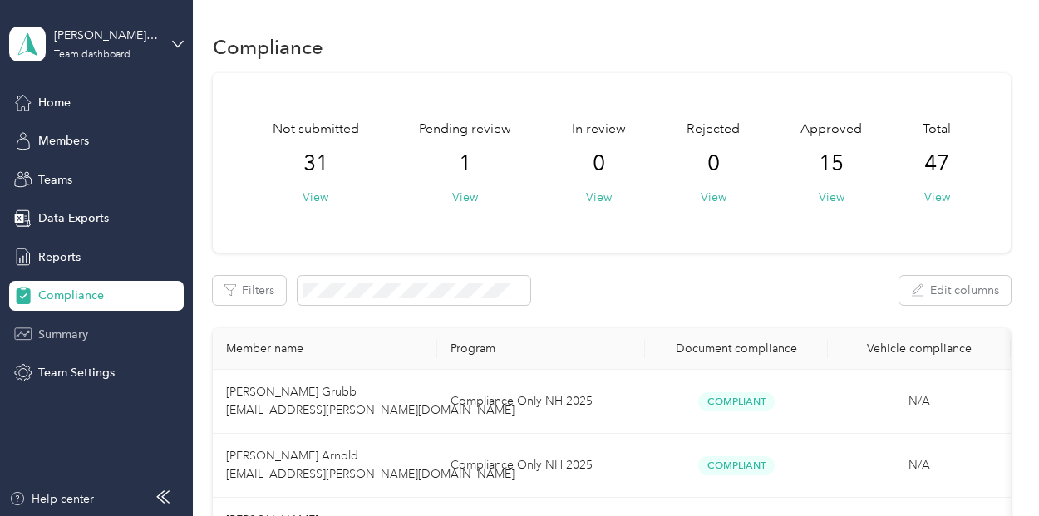
click at [63, 333] on span "Summary" at bounding box center [63, 334] width 50 height 17
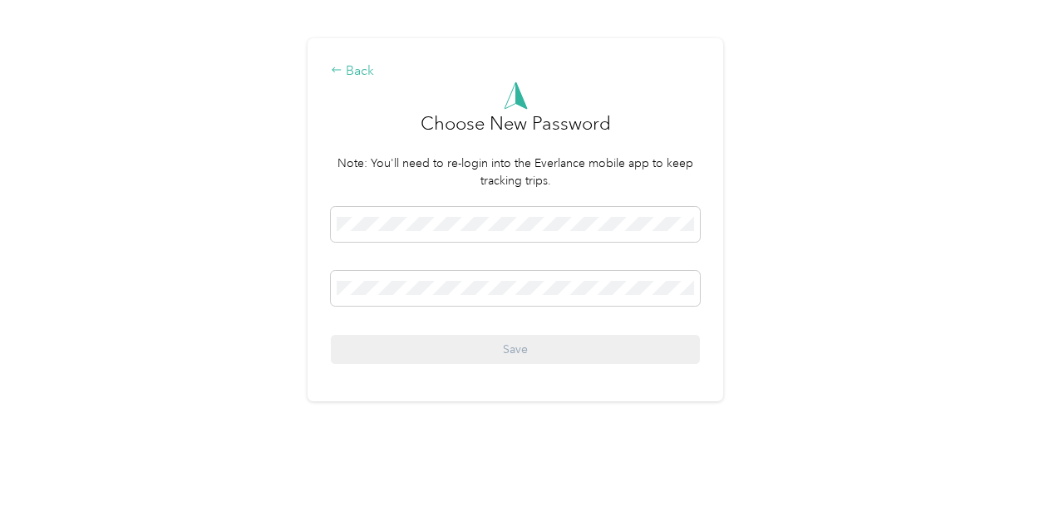
click at [355, 69] on div "Back" at bounding box center [515, 72] width 369 height 20
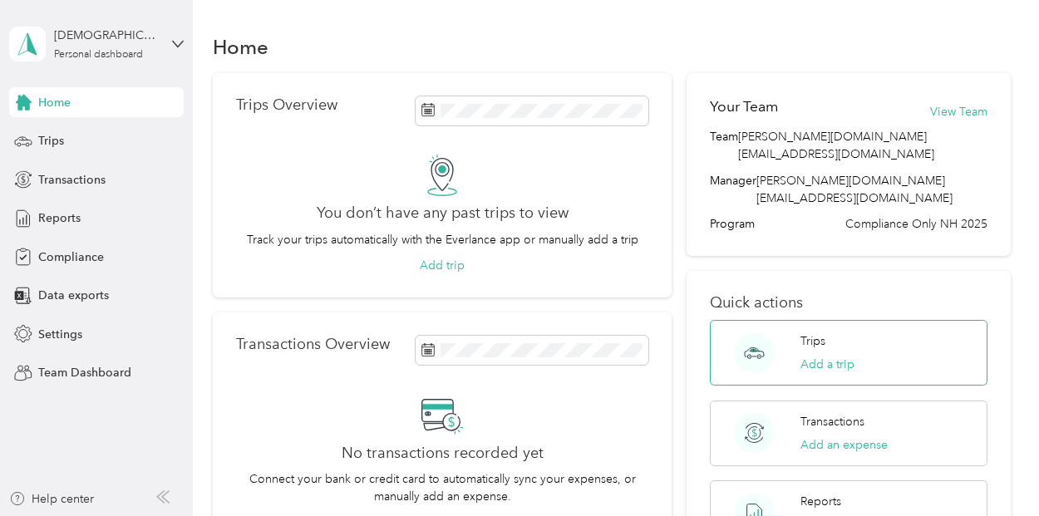
scroll to position [211, 0]
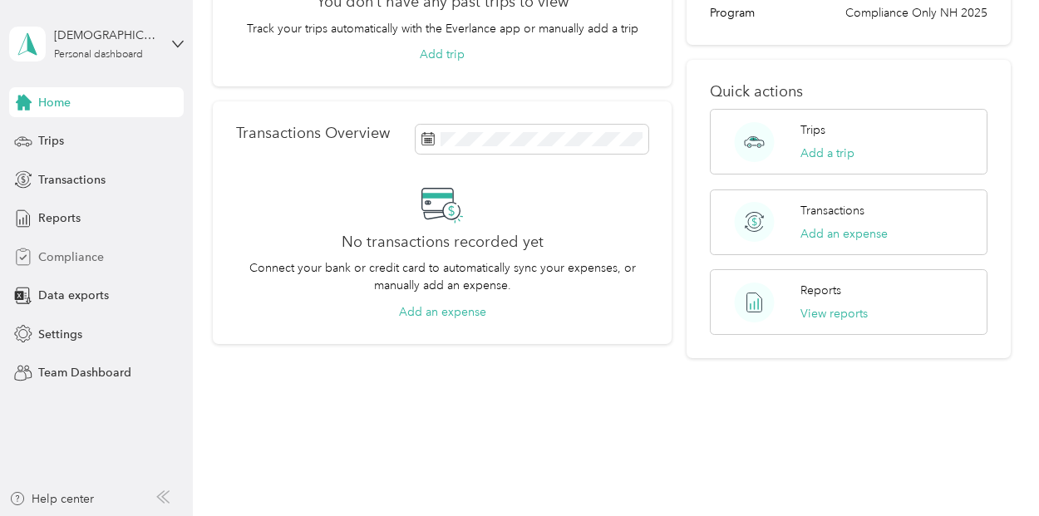
click at [59, 244] on div "Compliance" at bounding box center [96, 257] width 175 height 30
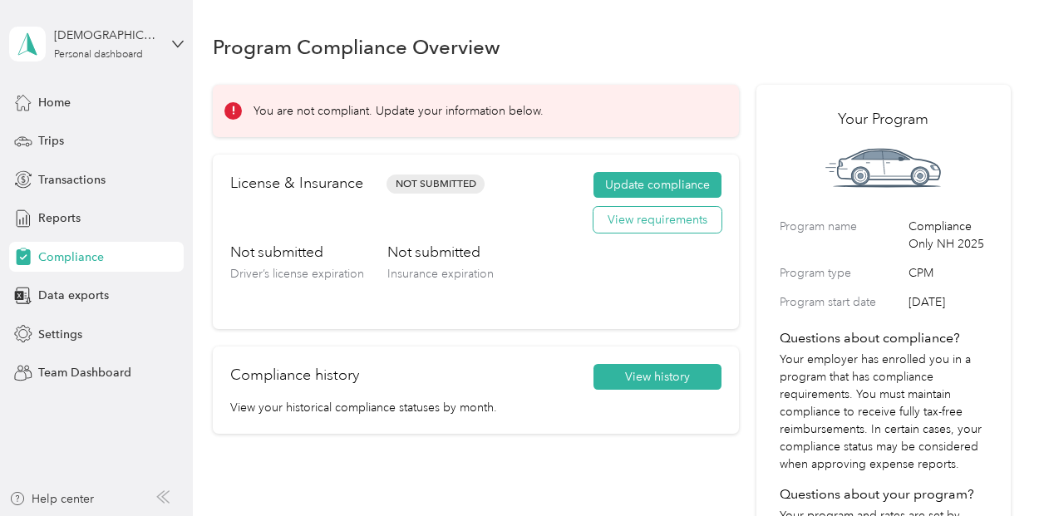
click at [642, 224] on button "View requirements" at bounding box center [657, 220] width 128 height 27
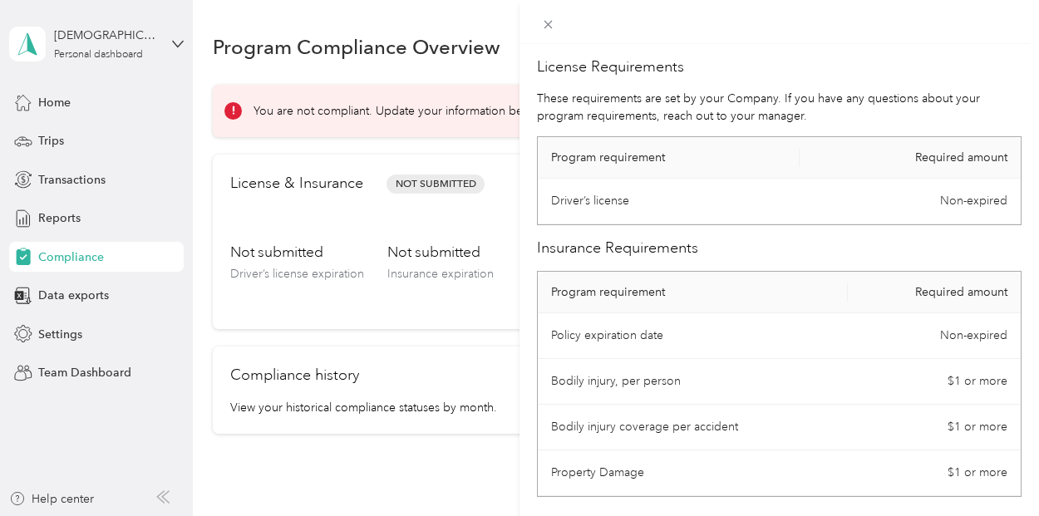
click at [428, 186] on div "License Requirements These requirements are set by your Company. If you have an…" at bounding box center [519, 258] width 1039 height 516
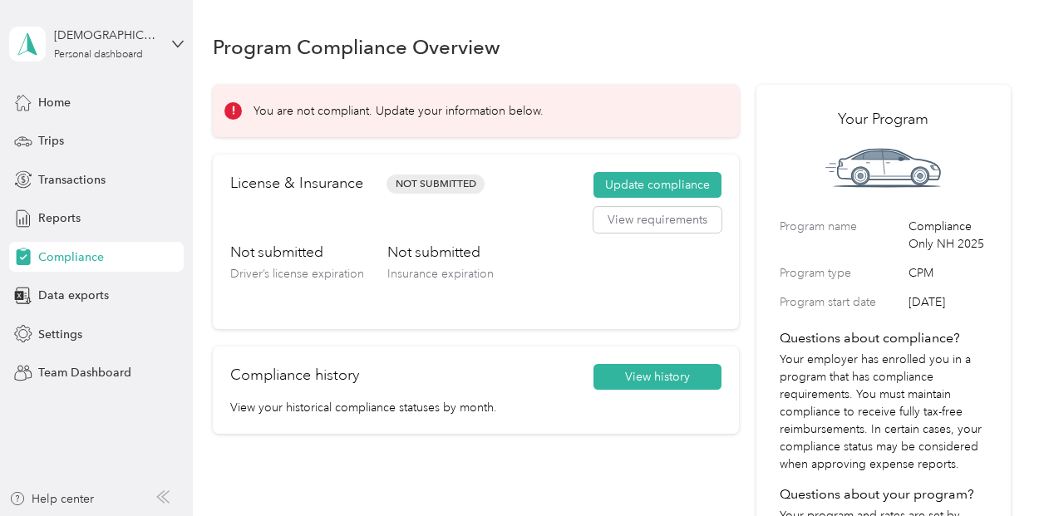
click at [427, 186] on div at bounding box center [519, 258] width 1039 height 516
click at [671, 180] on button "Update compliance" at bounding box center [657, 185] width 128 height 27
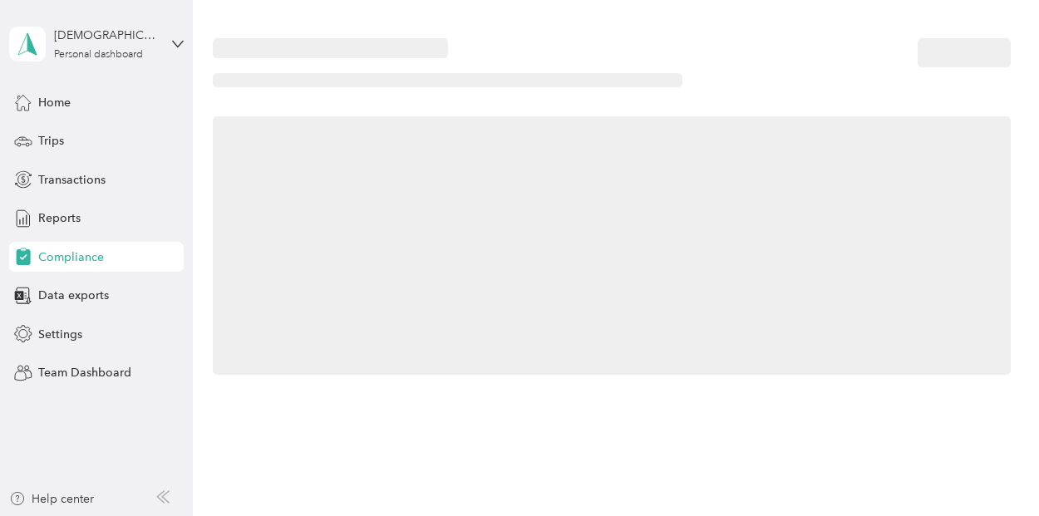
click at [671, 180] on div at bounding box center [611, 245] width 797 height 258
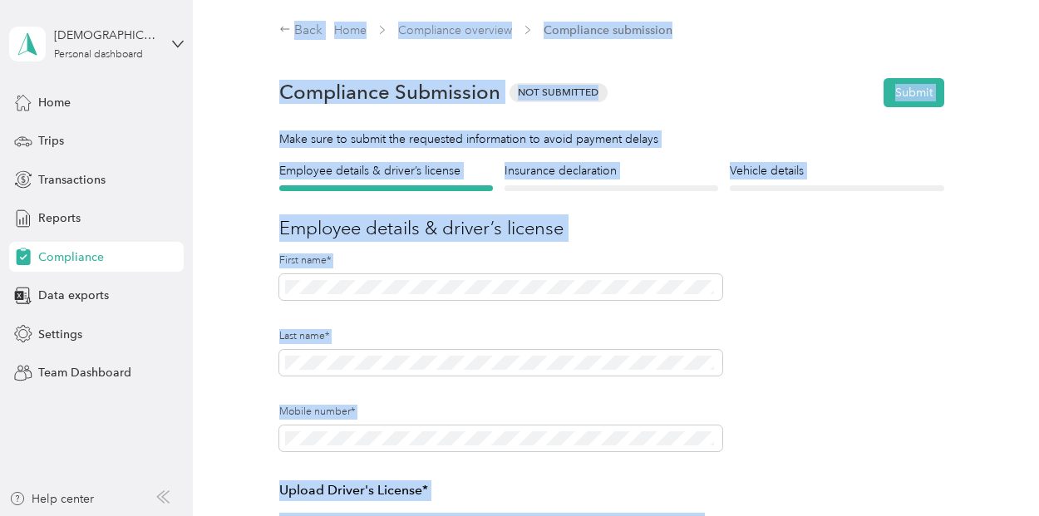
click at [650, 226] on h3 "Employee details & driver’s license" at bounding box center [611, 227] width 664 height 27
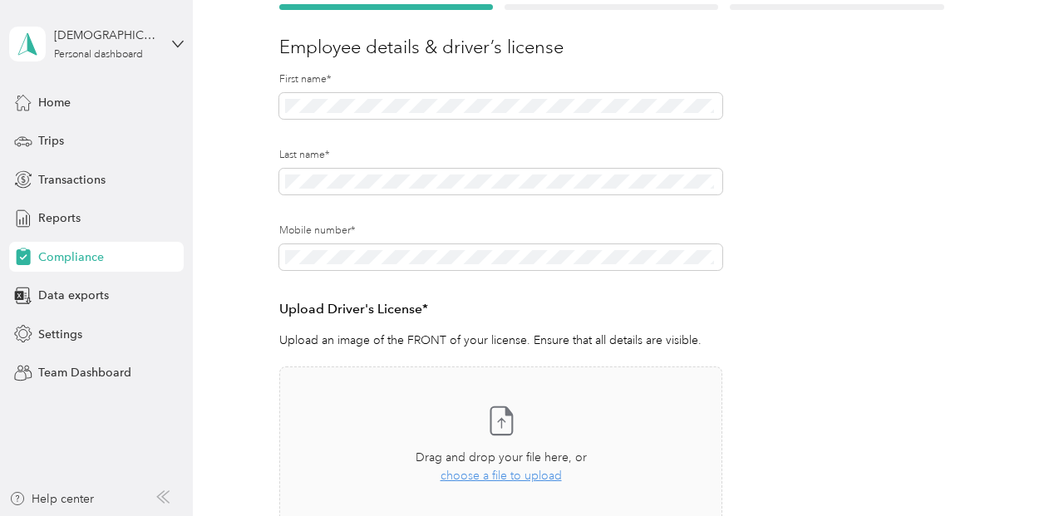
scroll to position [166, 0]
